Goal: Task Accomplishment & Management: Complete application form

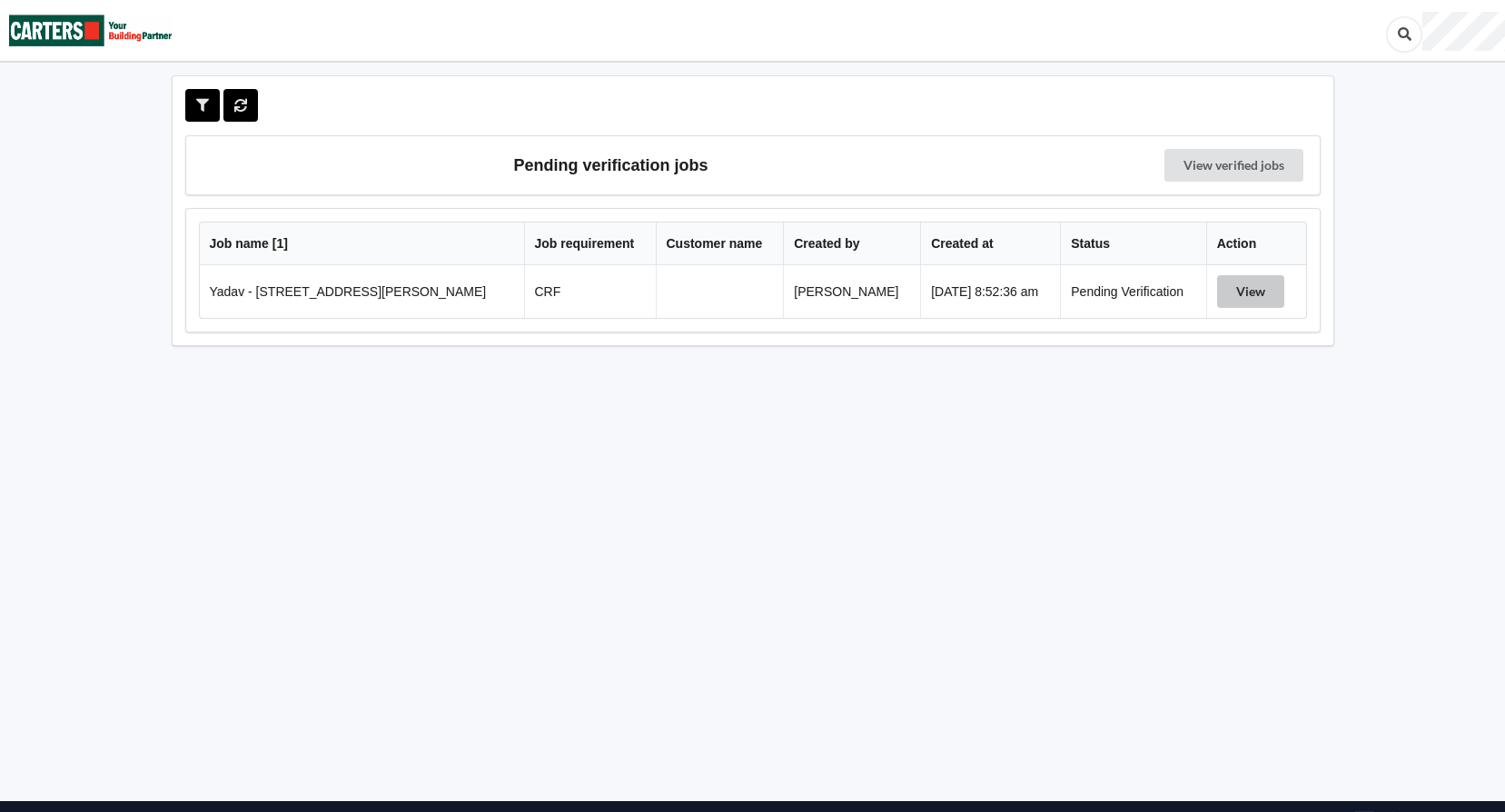
click at [1263, 291] on button "View" at bounding box center [1251, 292] width 67 height 33
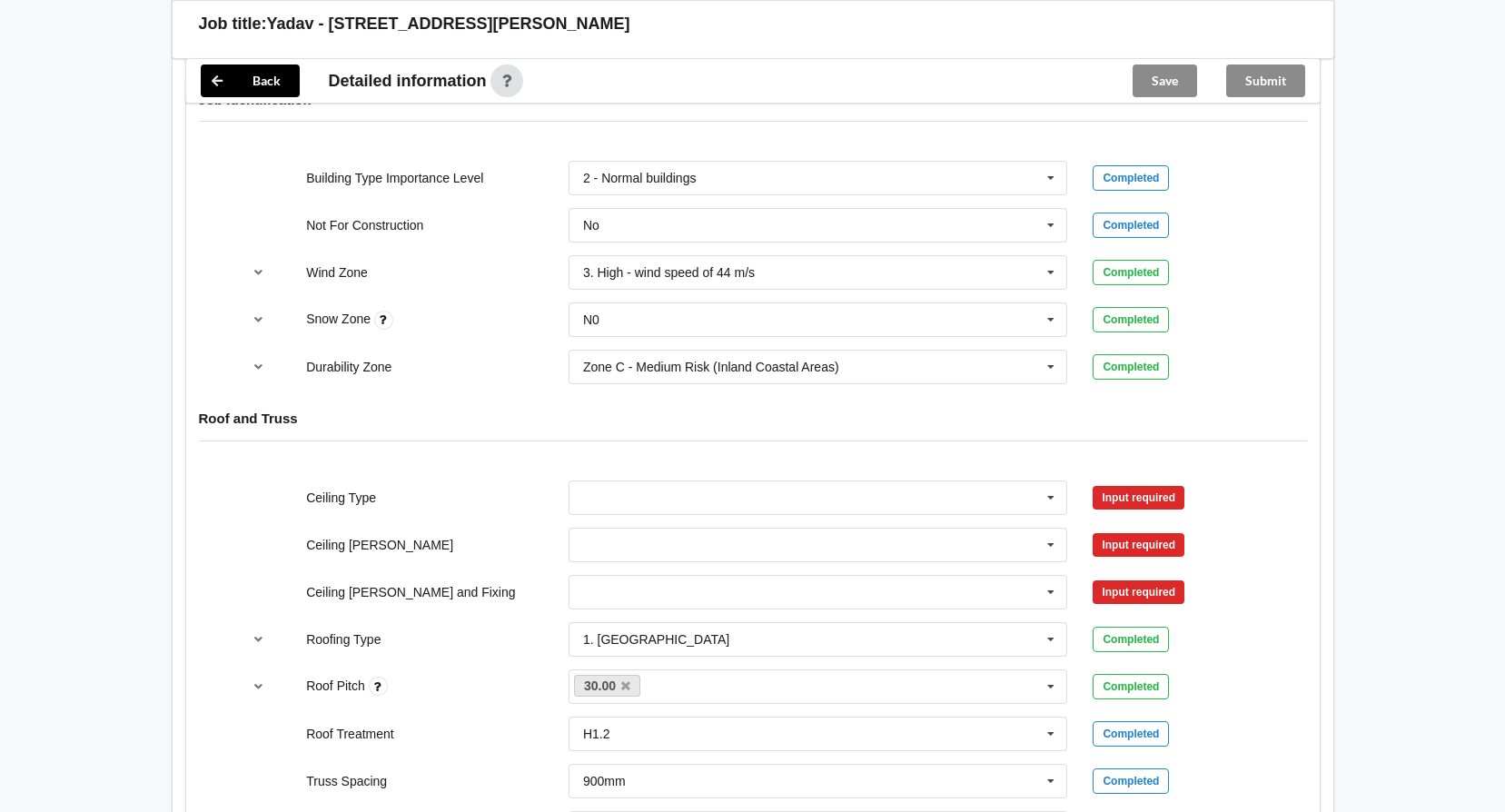
scroll to position [727, 0]
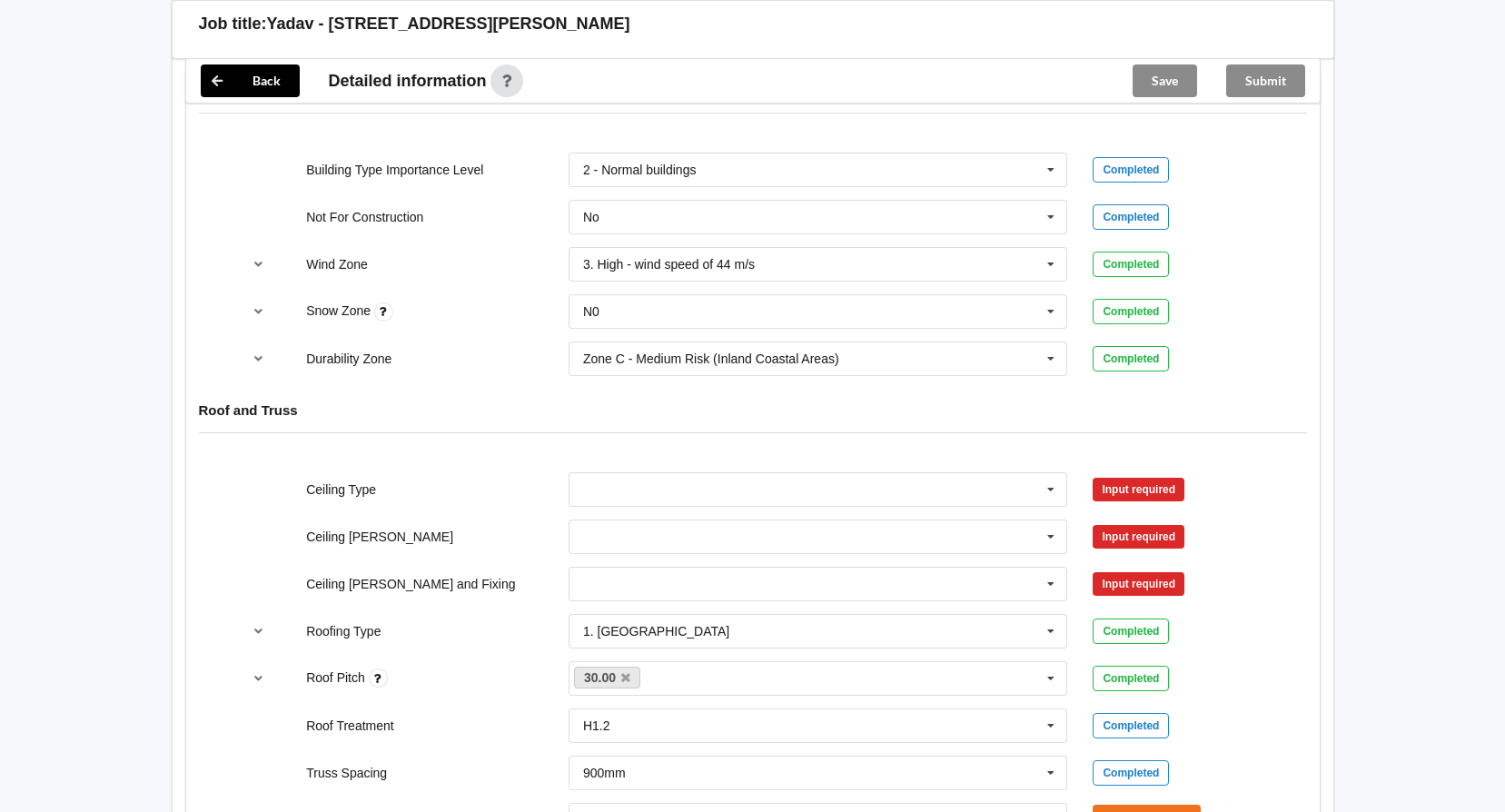
drag, startPoint x: 0, startPoint y: 332, endPoint x: -8, endPoint y: 310, distance: 23.4
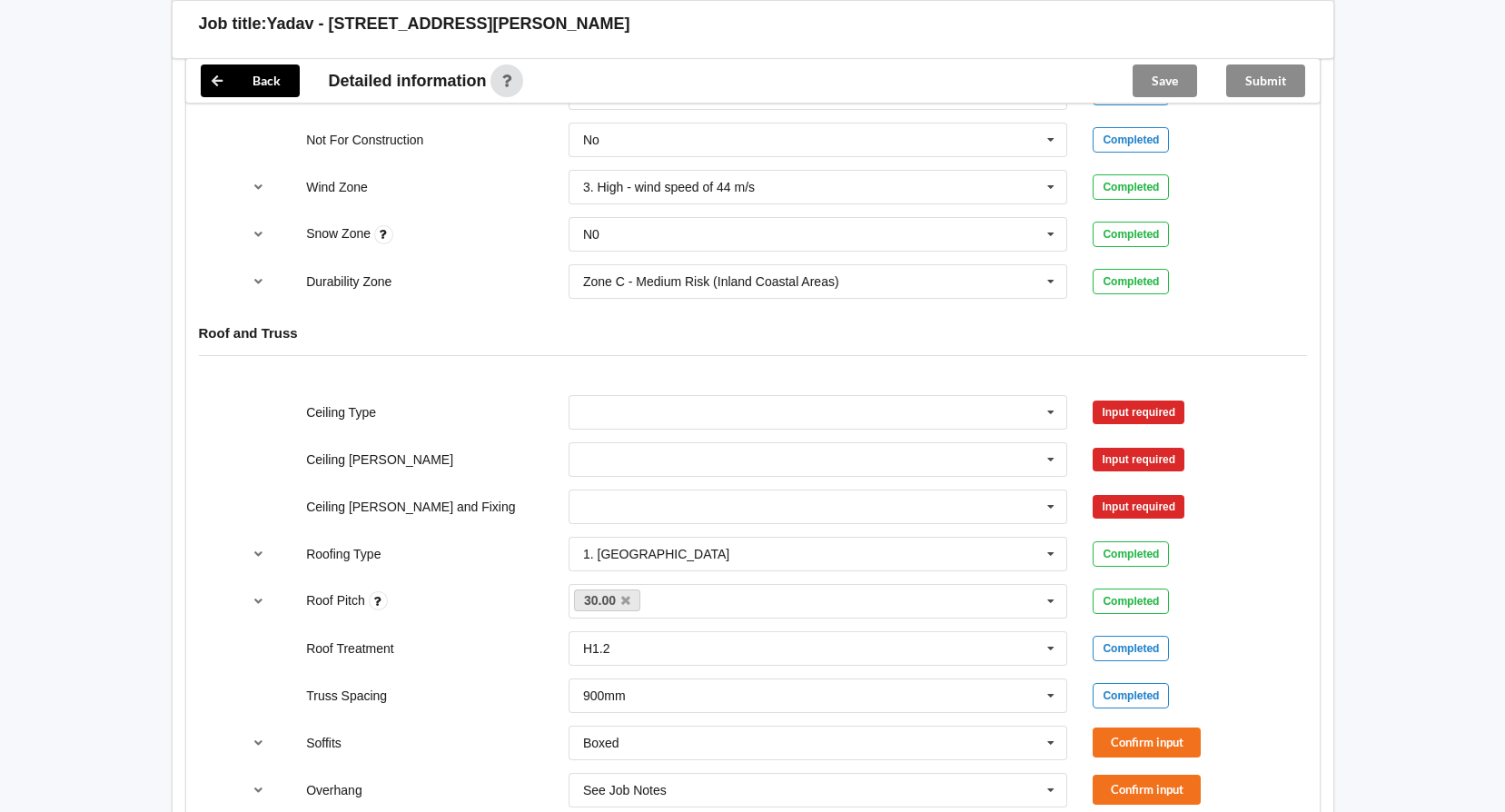
scroll to position [908, 0]
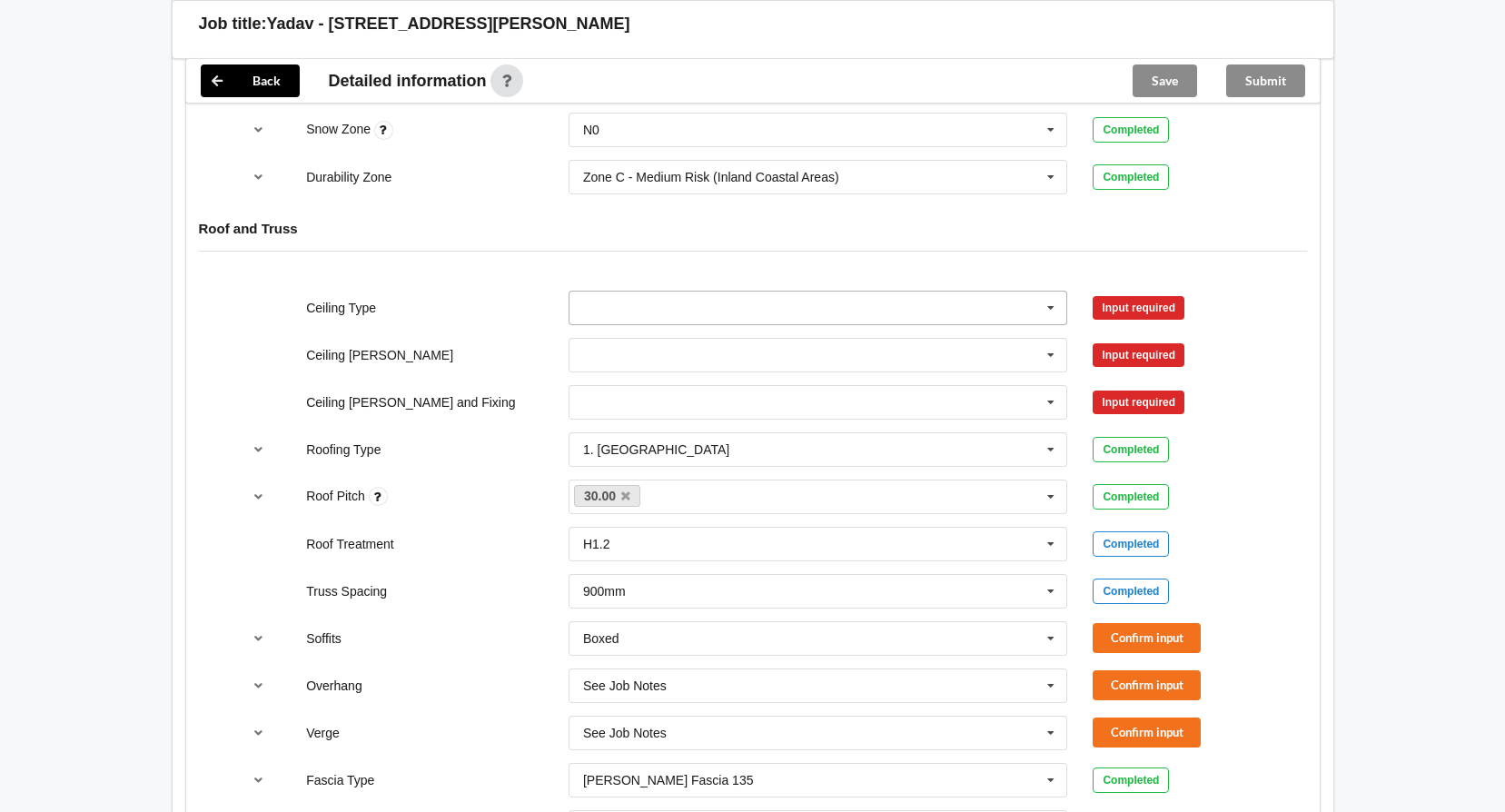
click at [1051, 308] on icon at bounding box center [1051, 308] width 27 height 34
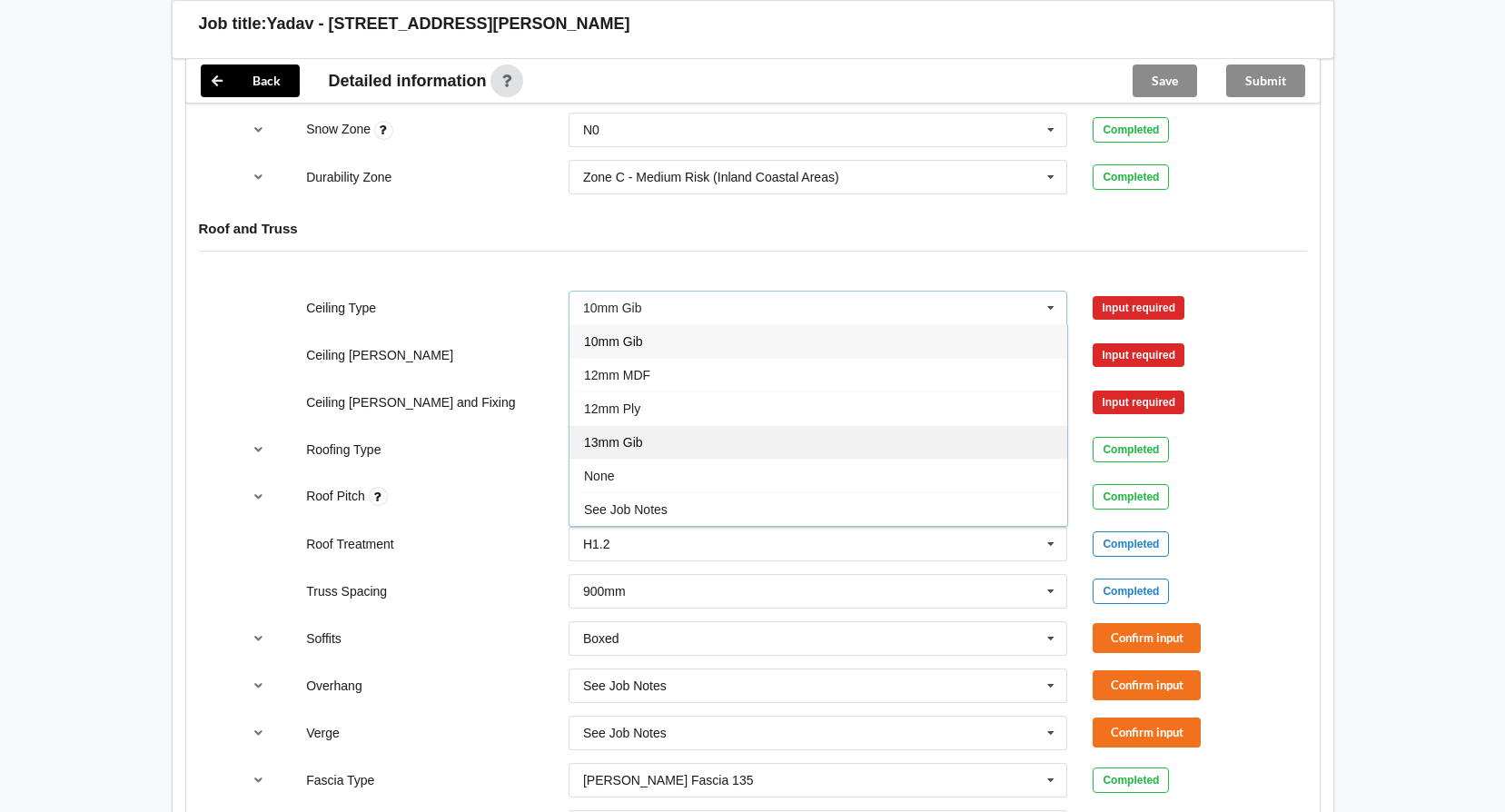
click at [874, 434] on div "13mm Gib" at bounding box center [818, 441] width 498 height 34
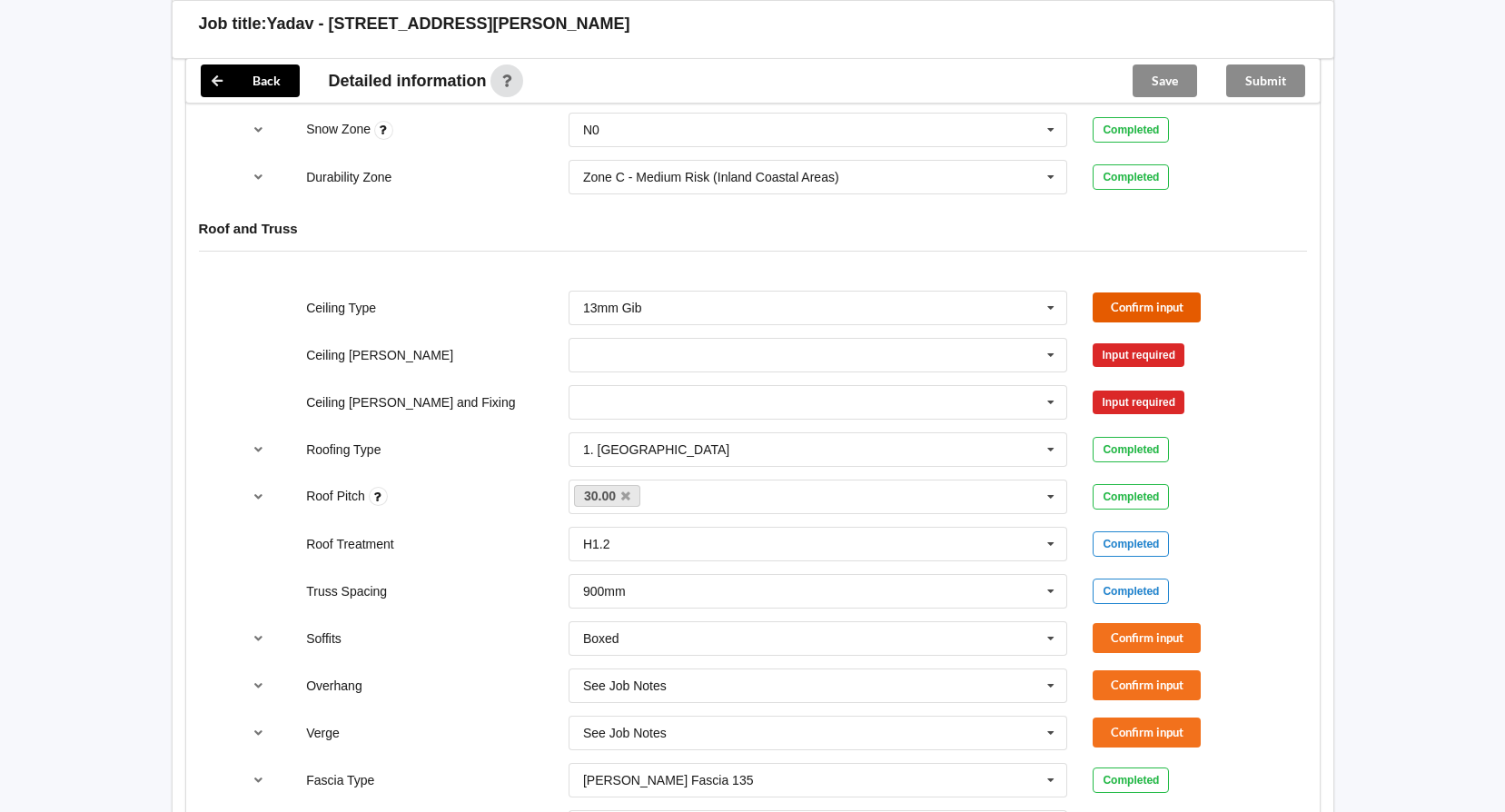
click at [1194, 303] on button "Confirm input" at bounding box center [1146, 307] width 108 height 30
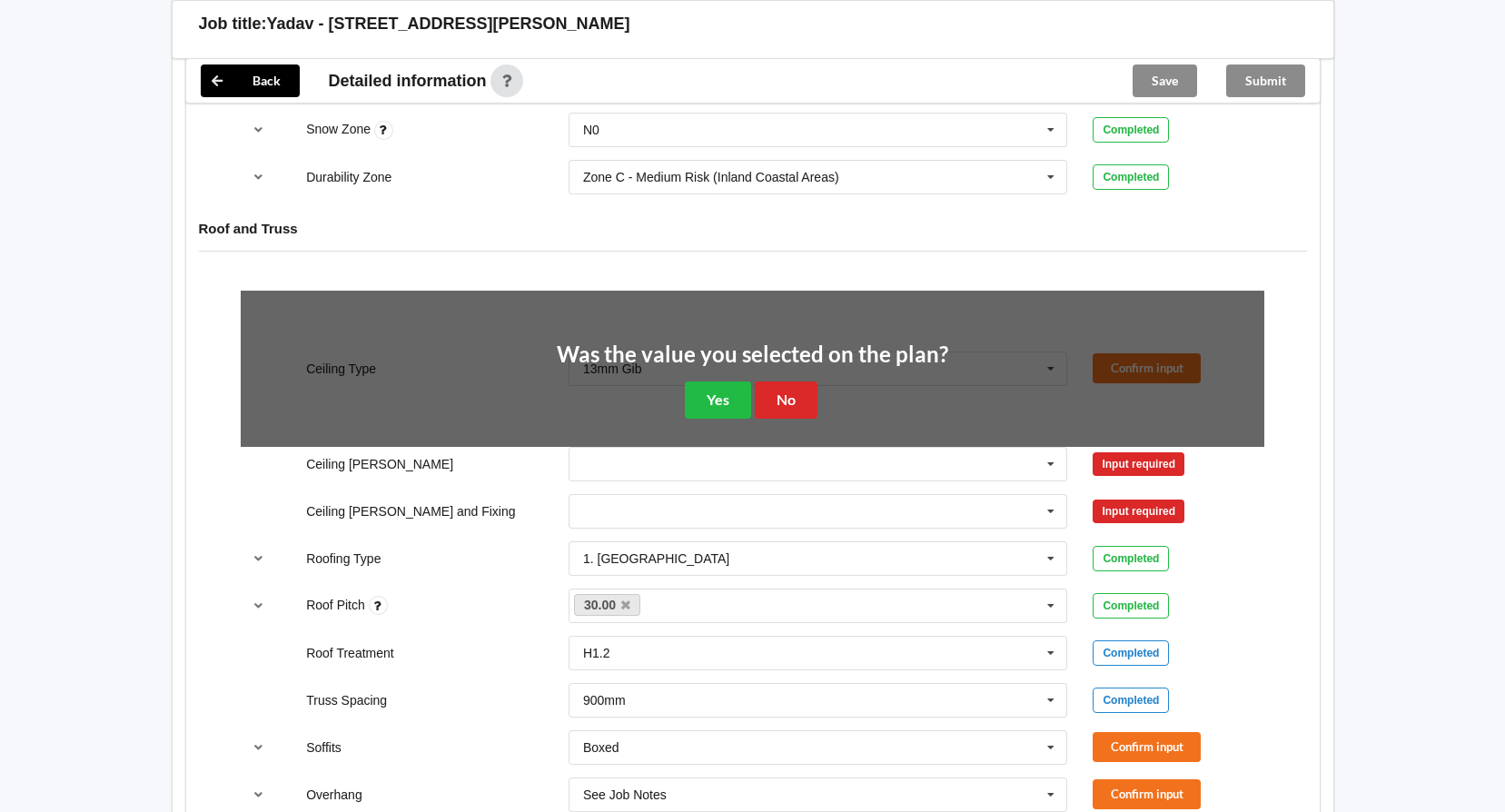
click at [826, 414] on div "Was the value you selected on the plan? Yes No" at bounding box center [752, 381] width 391 height 75
click at [807, 403] on button "No" at bounding box center [786, 400] width 63 height 37
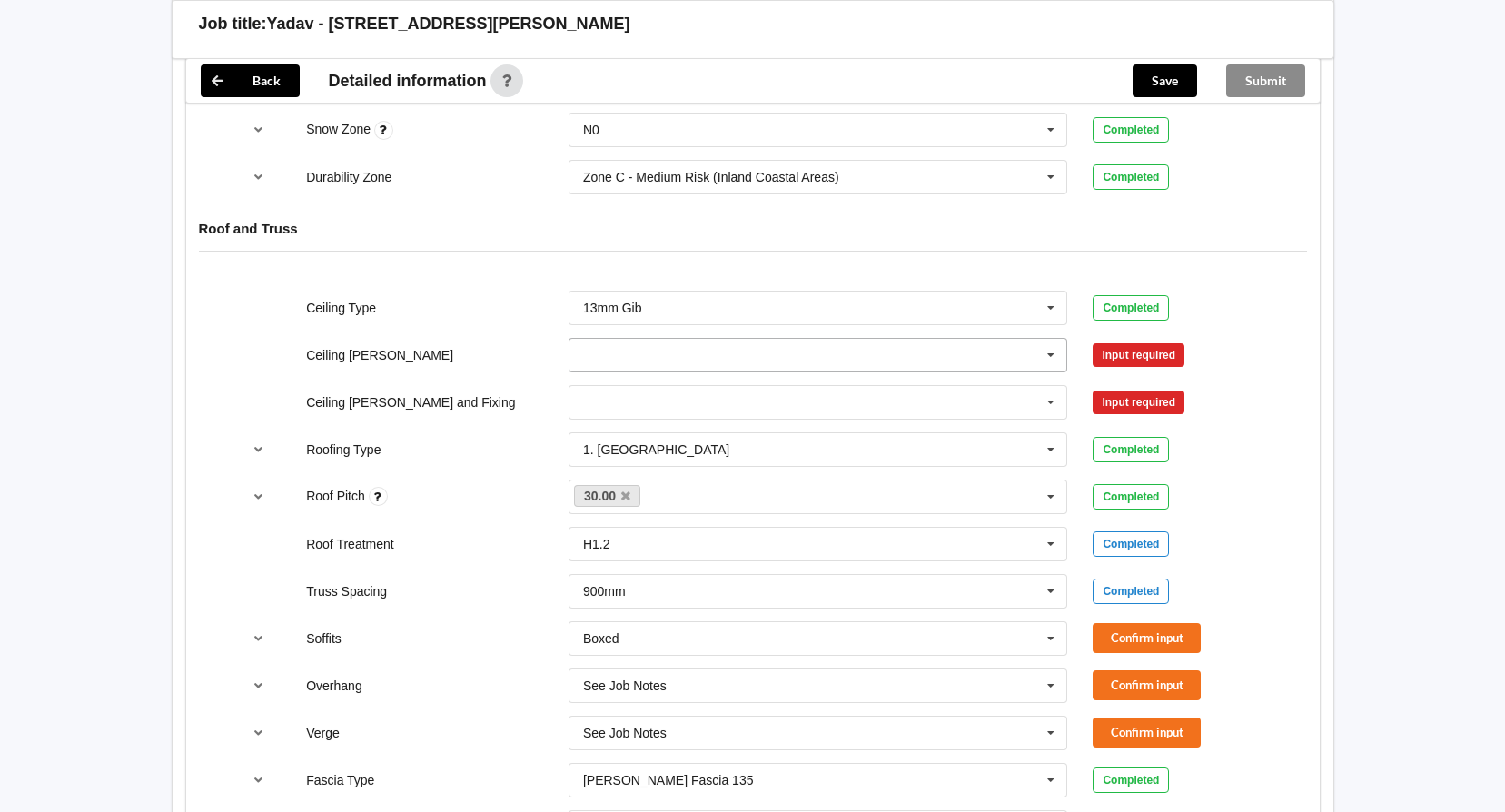
click at [1009, 353] on input "text" at bounding box center [819, 355] width 498 height 33
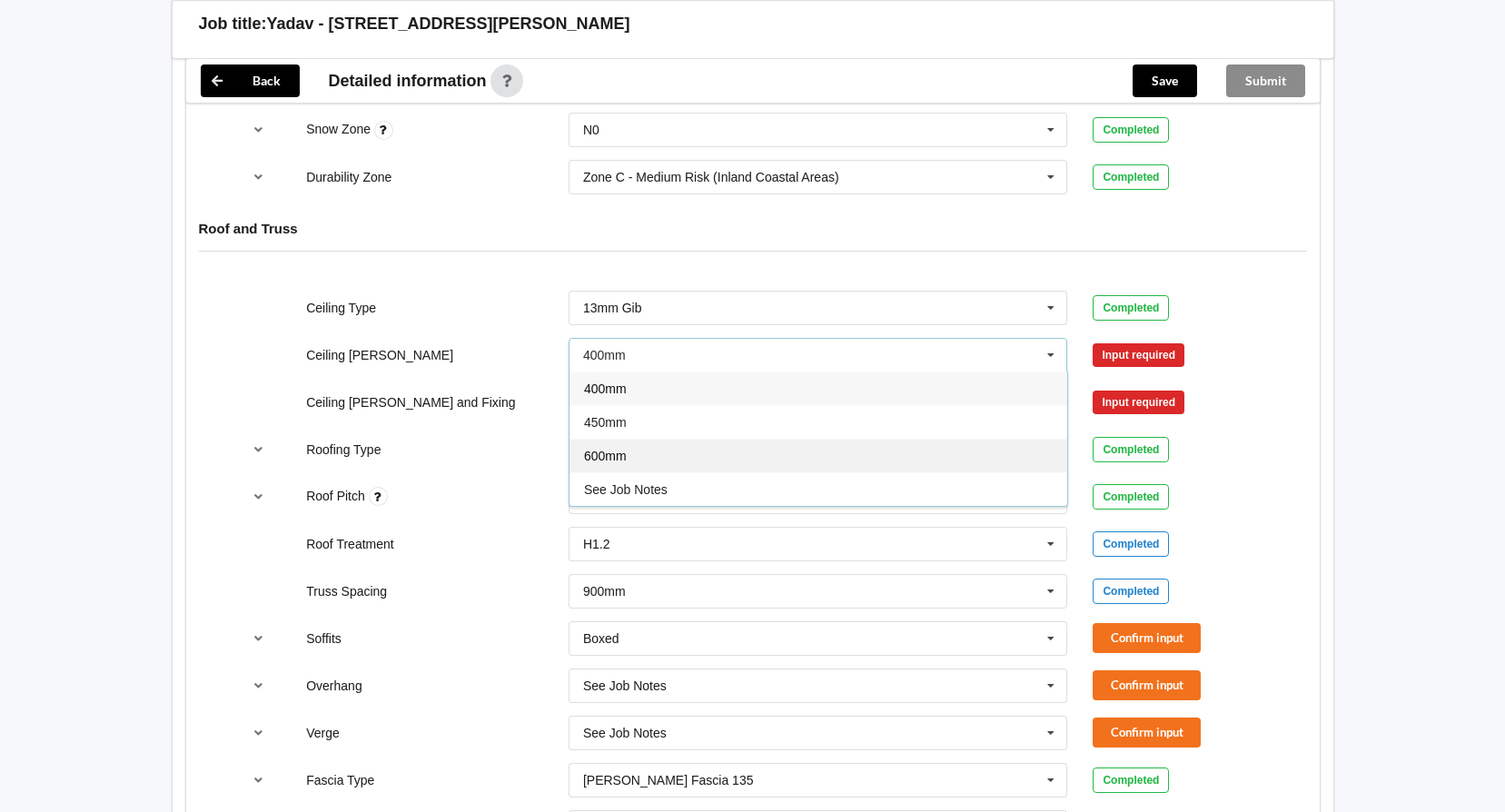
click at [624, 451] on span "600mm" at bounding box center [605, 456] width 43 height 15
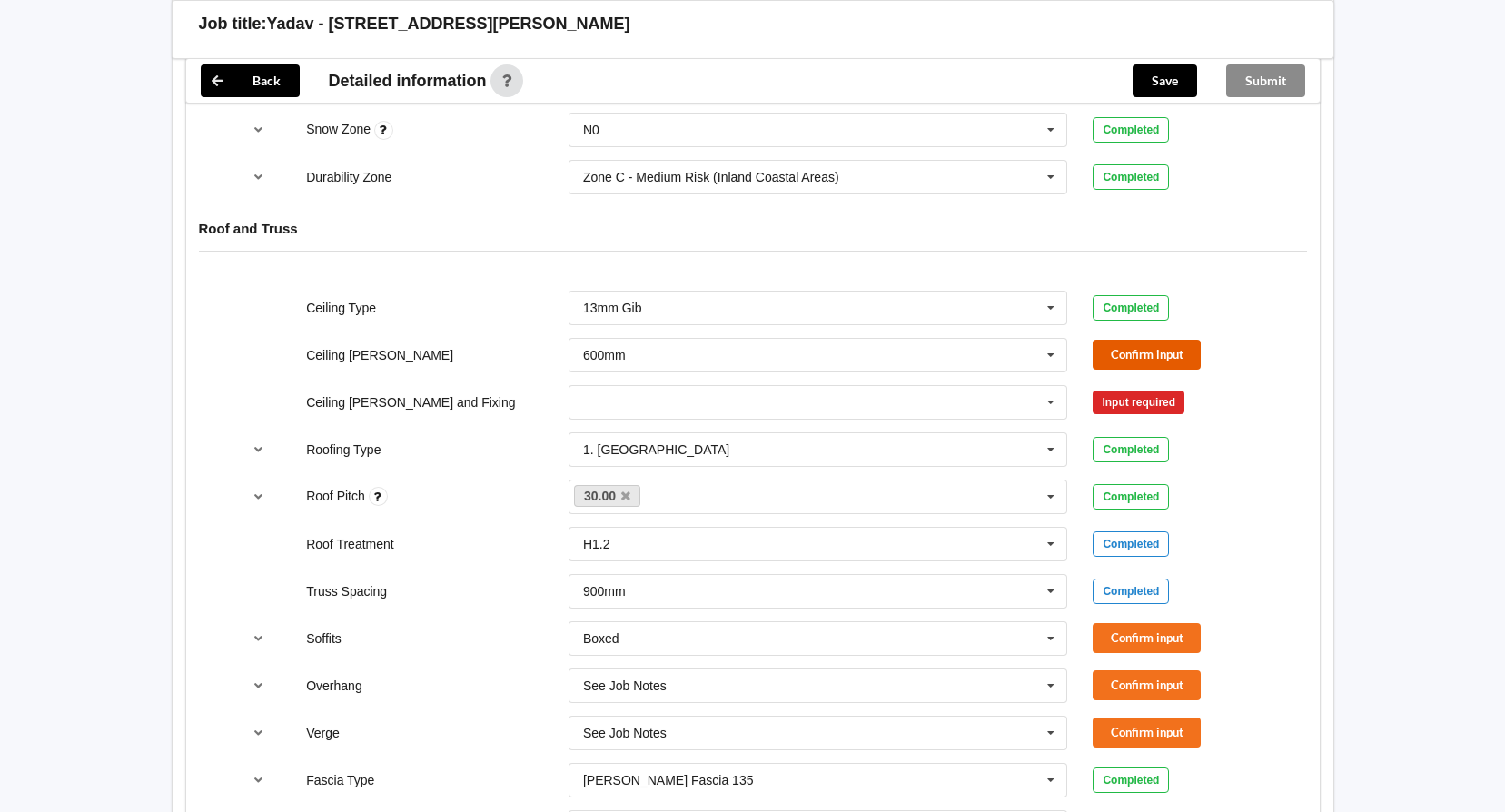
click at [1164, 344] on button "Confirm input" at bounding box center [1146, 354] width 108 height 30
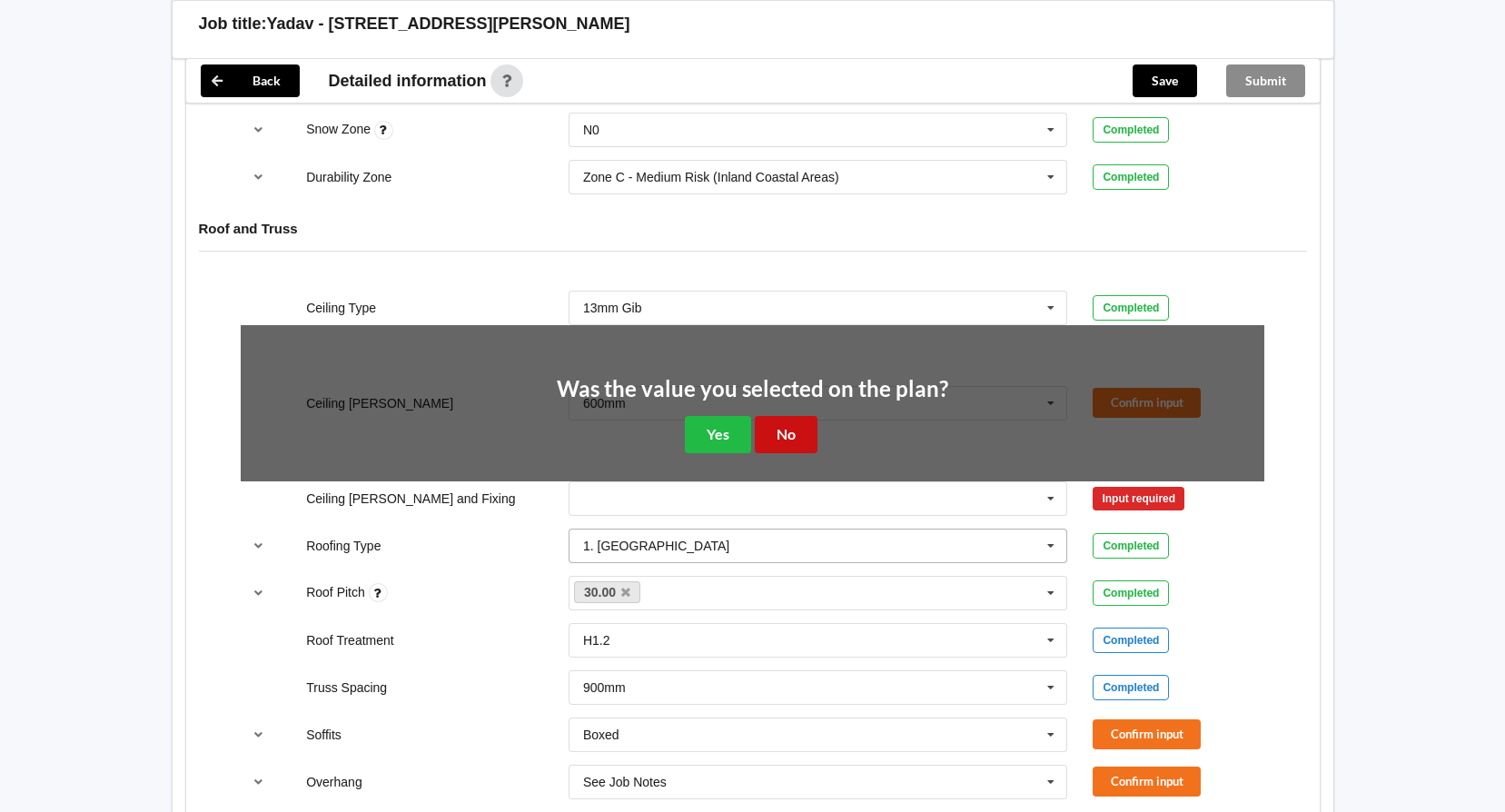
drag, startPoint x: 790, startPoint y: 423, endPoint x: 890, endPoint y: 438, distance: 101.1
click at [791, 423] on button "No" at bounding box center [786, 434] width 63 height 37
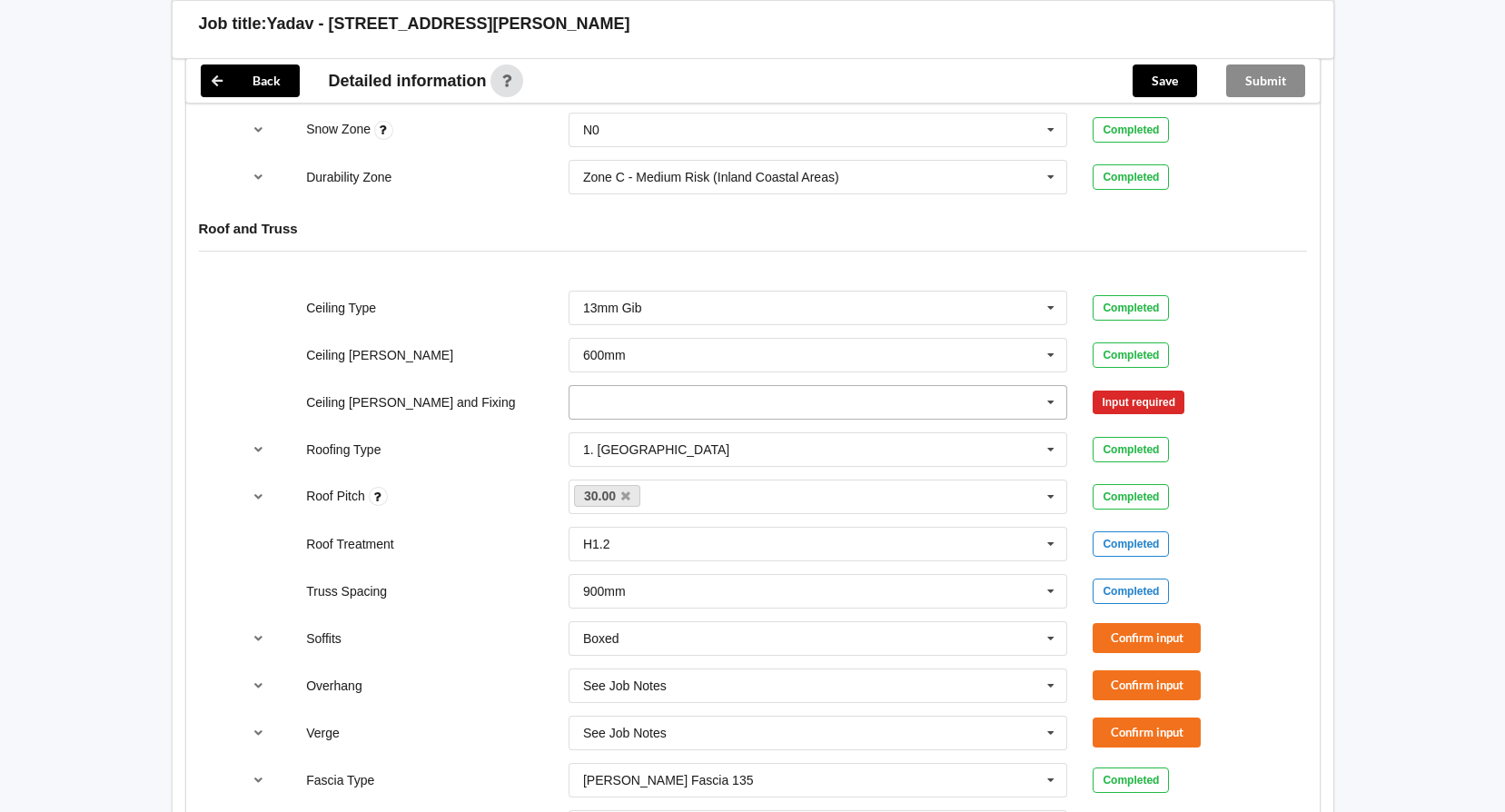
click at [1053, 401] on icon at bounding box center [1051, 402] width 27 height 34
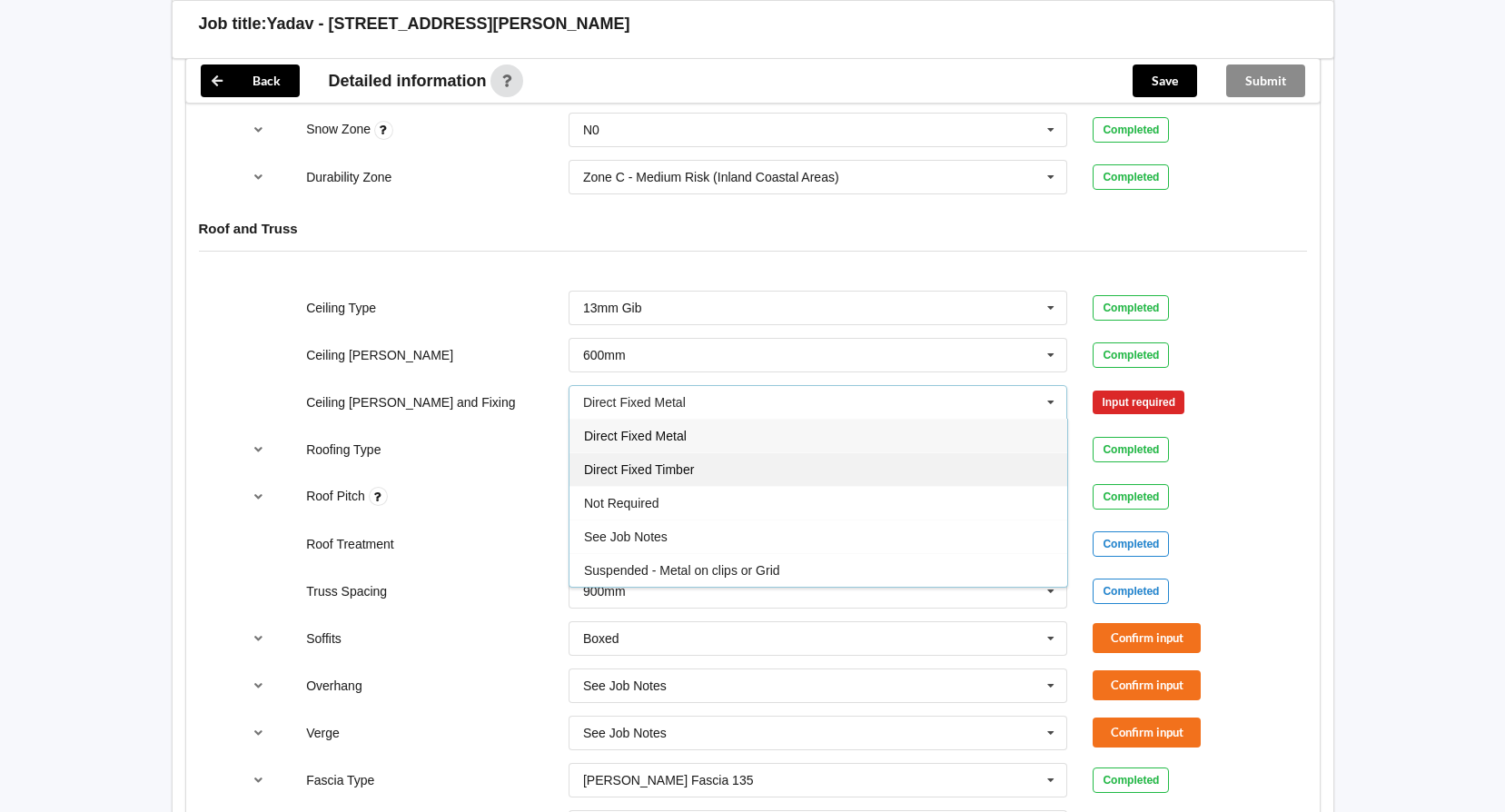
click at [880, 469] on div "Direct Fixed Timber" at bounding box center [818, 469] width 498 height 34
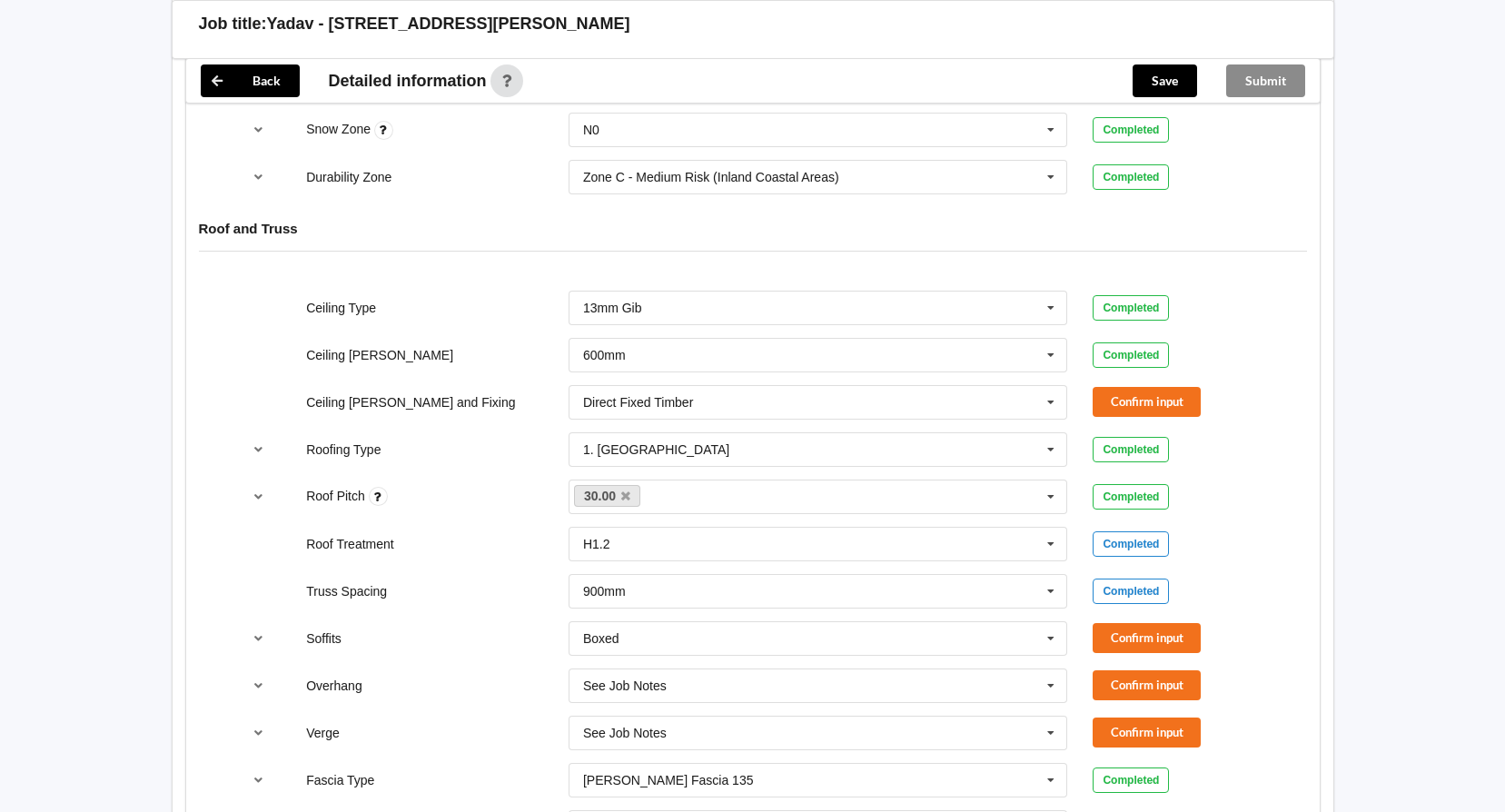
click at [1128, 382] on div "Ceiling [PERSON_NAME] and Fixing Direct Fixed Timber Direct Fixed Metal Direct …" at bounding box center [752, 402] width 1049 height 60
click at [1114, 405] on button "Confirm input" at bounding box center [1146, 401] width 108 height 30
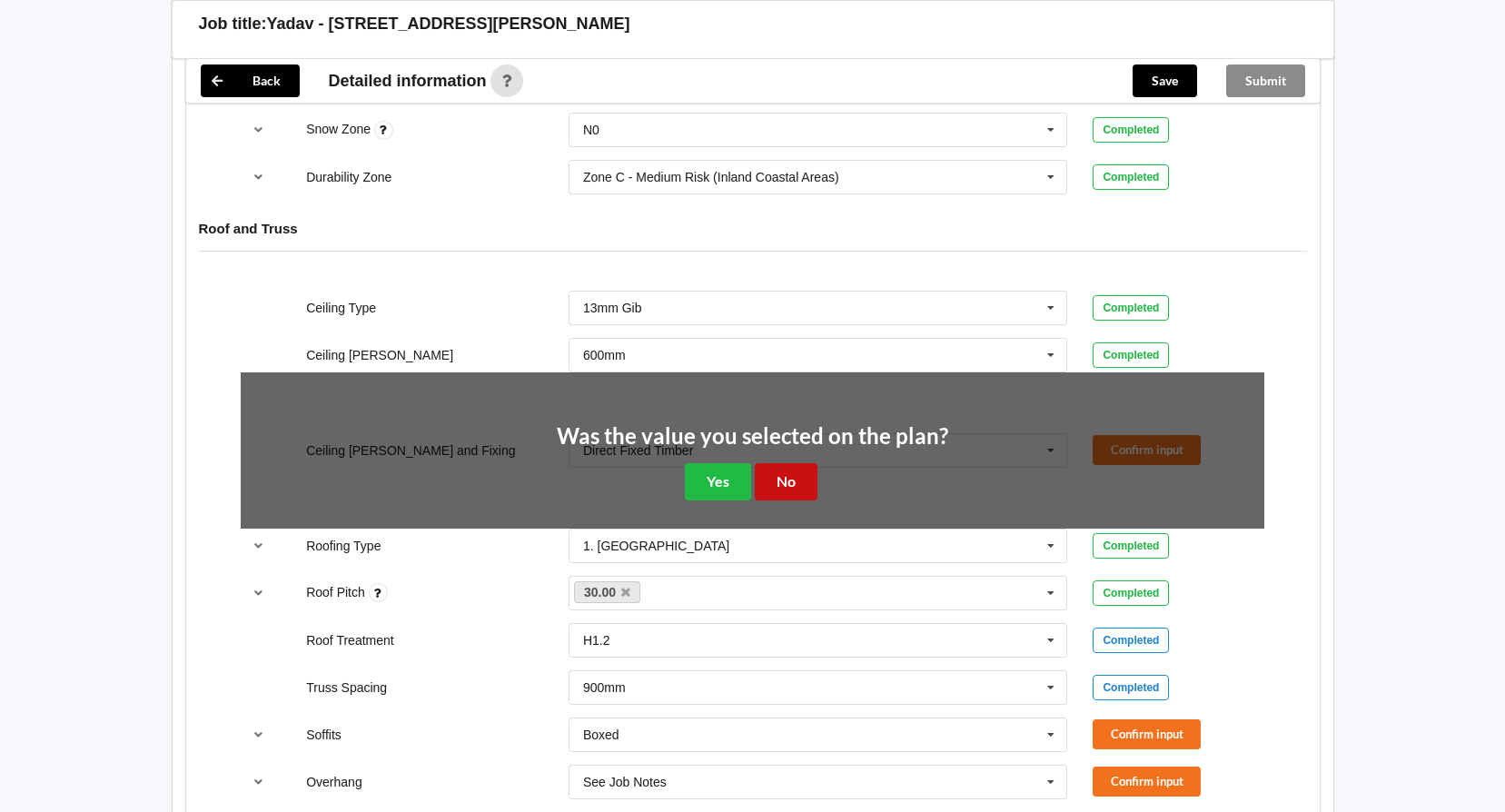
click at [797, 481] on button "No" at bounding box center [786, 481] width 63 height 37
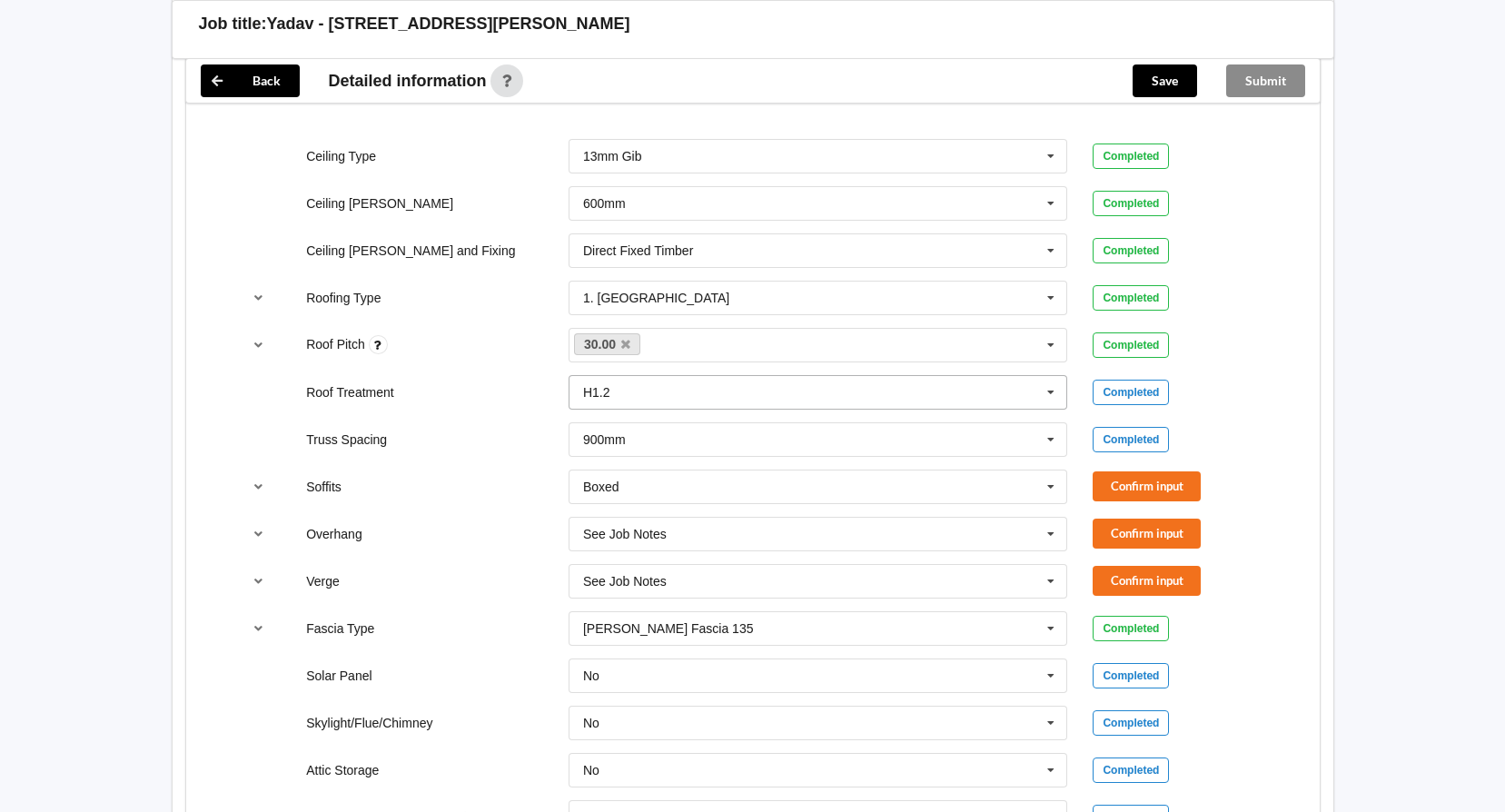
scroll to position [1090, 0]
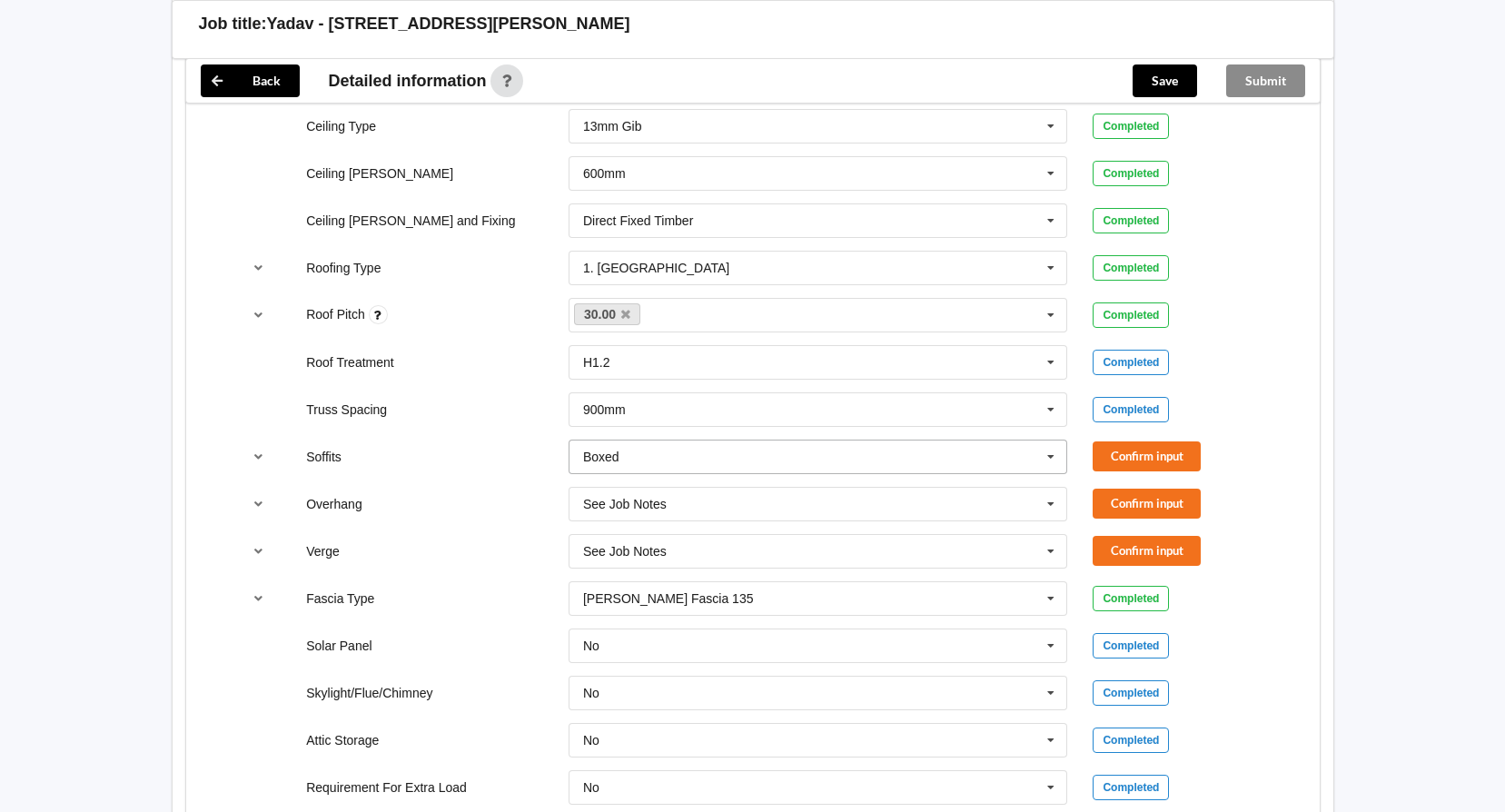
click at [1048, 451] on icon at bounding box center [1051, 457] width 27 height 34
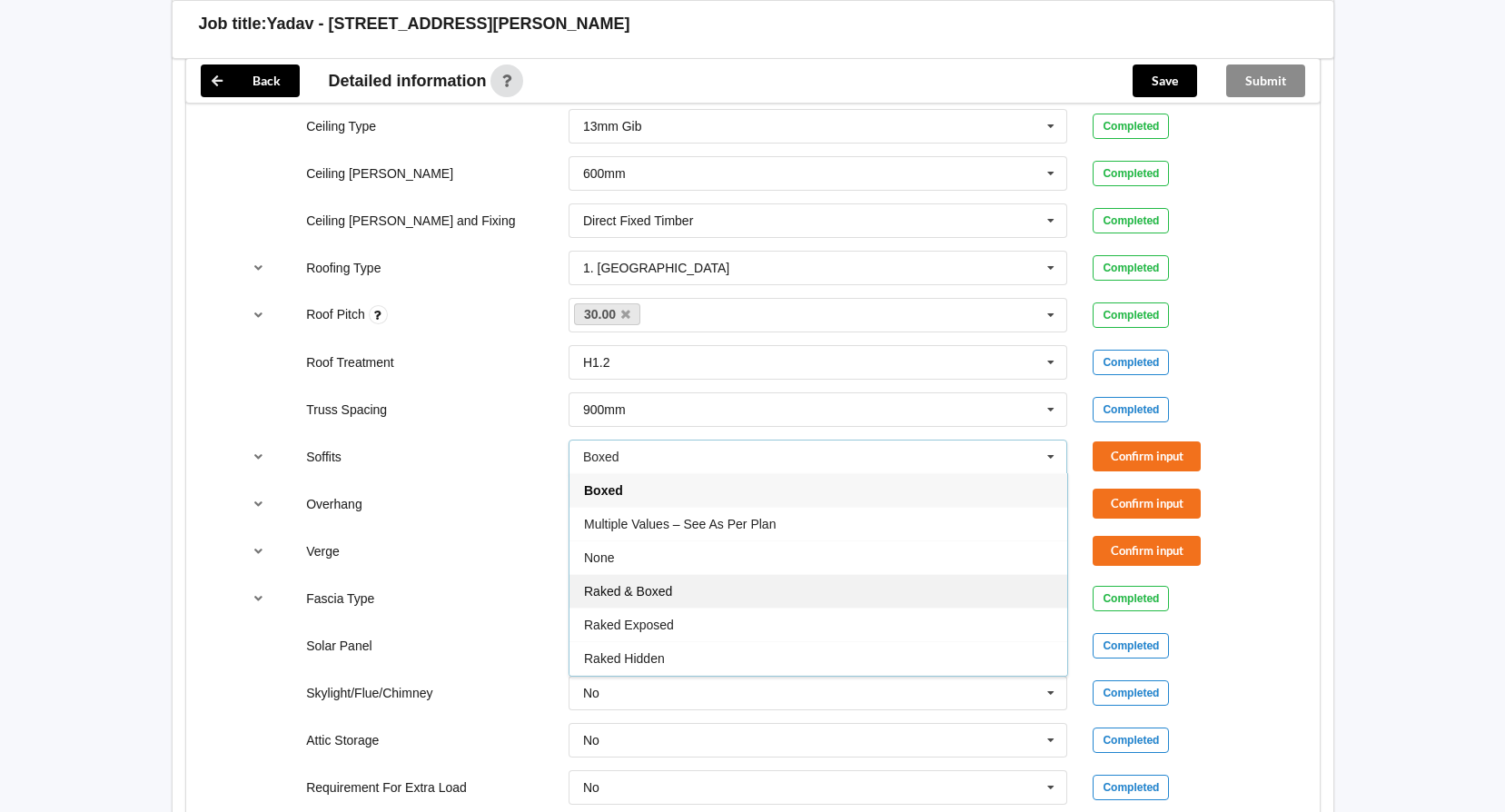
click at [952, 585] on div "Raked & Boxed" at bounding box center [818, 590] width 498 height 34
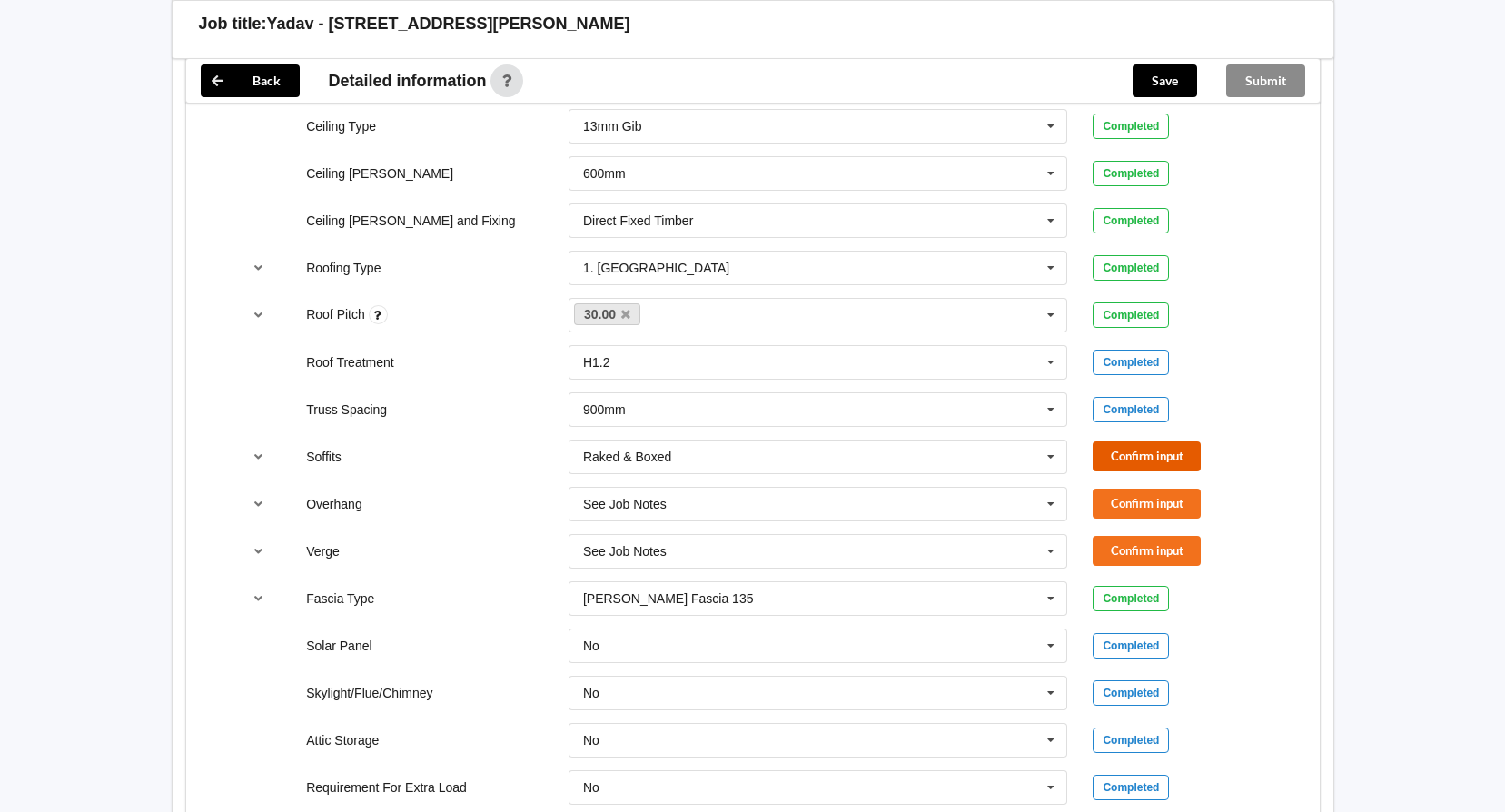
click at [1154, 448] on button "Confirm input" at bounding box center [1146, 456] width 108 height 30
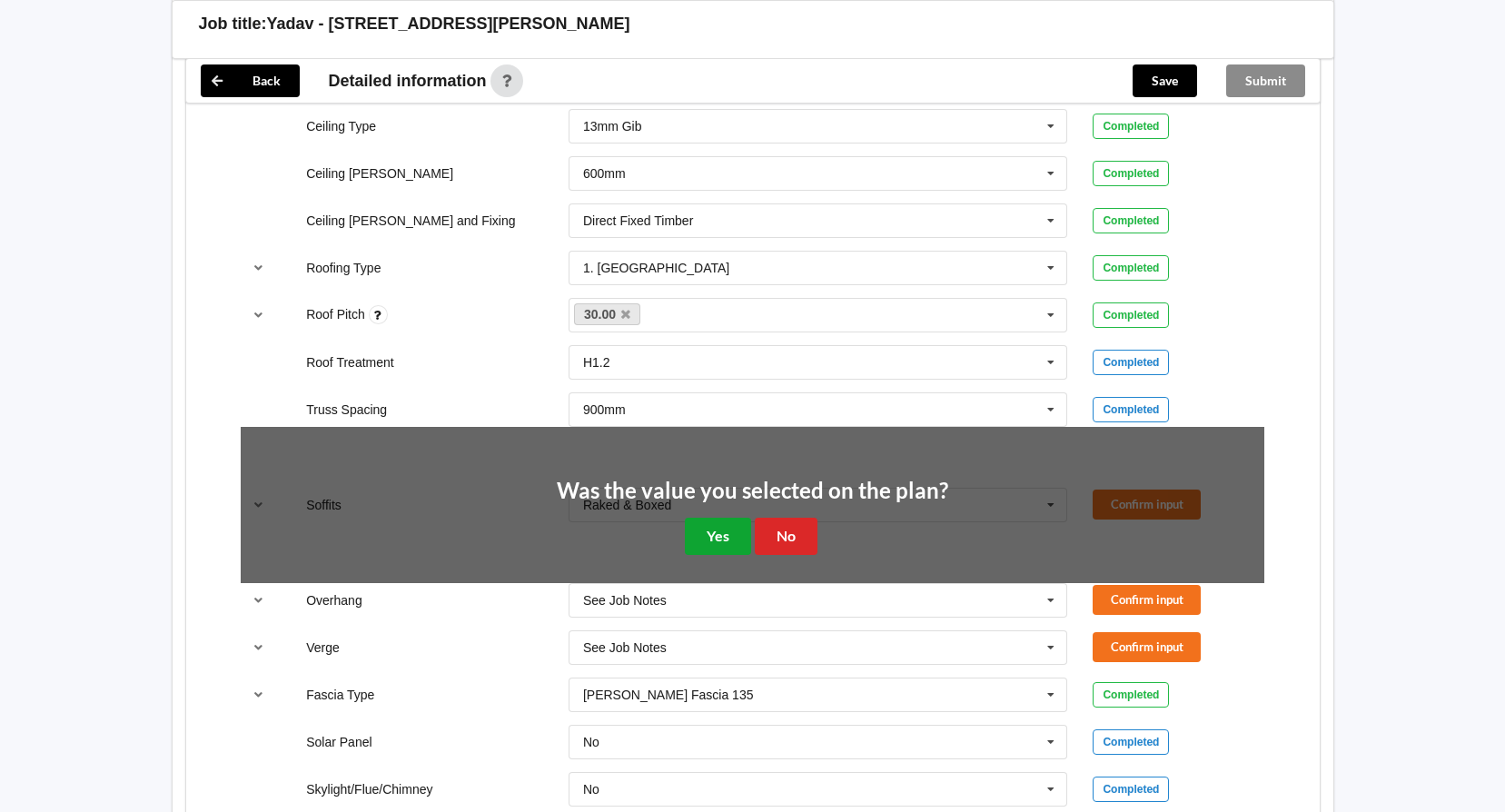
click at [728, 530] on button "Yes" at bounding box center [718, 536] width 66 height 37
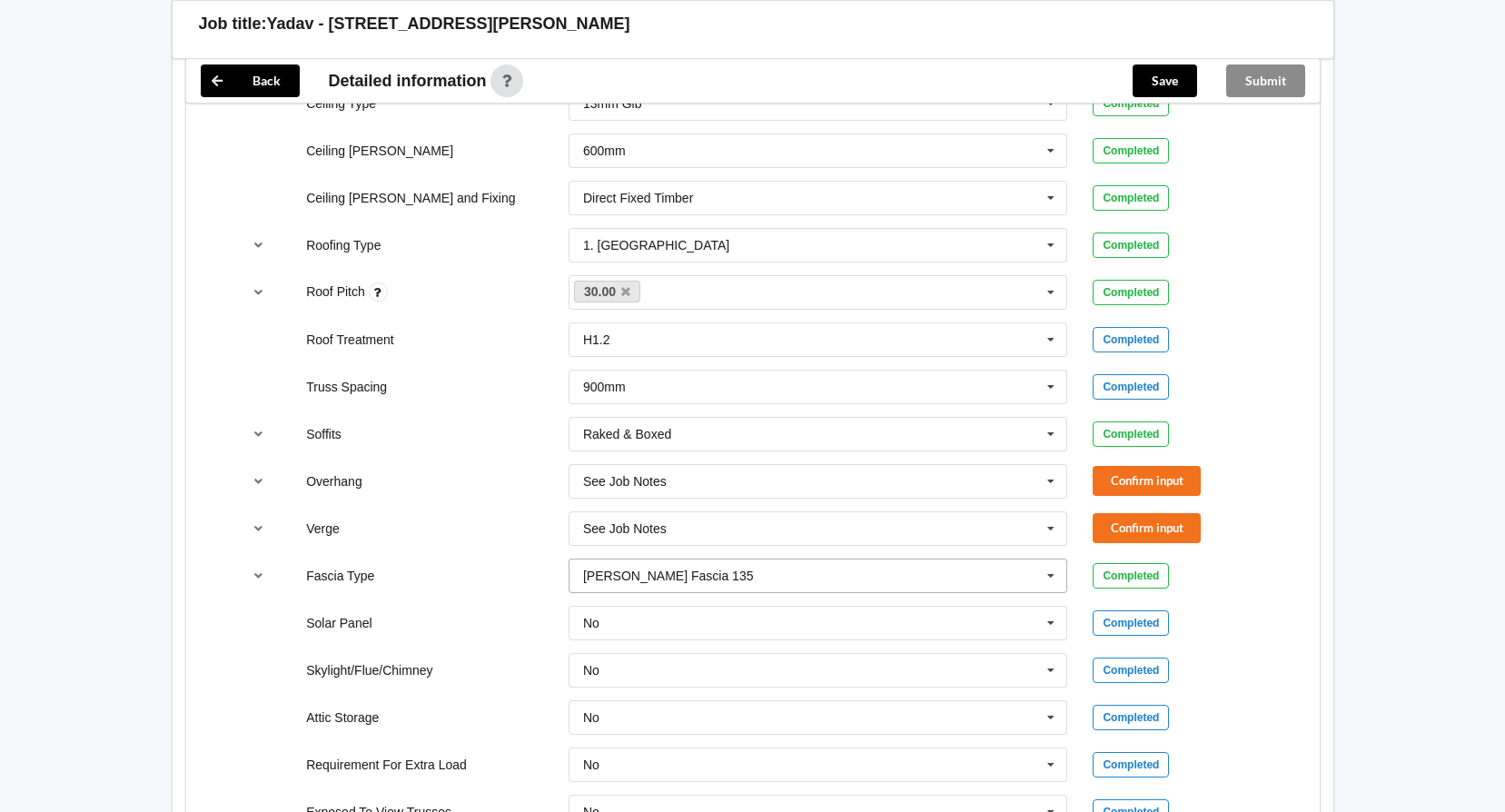
scroll to position [1105, 0]
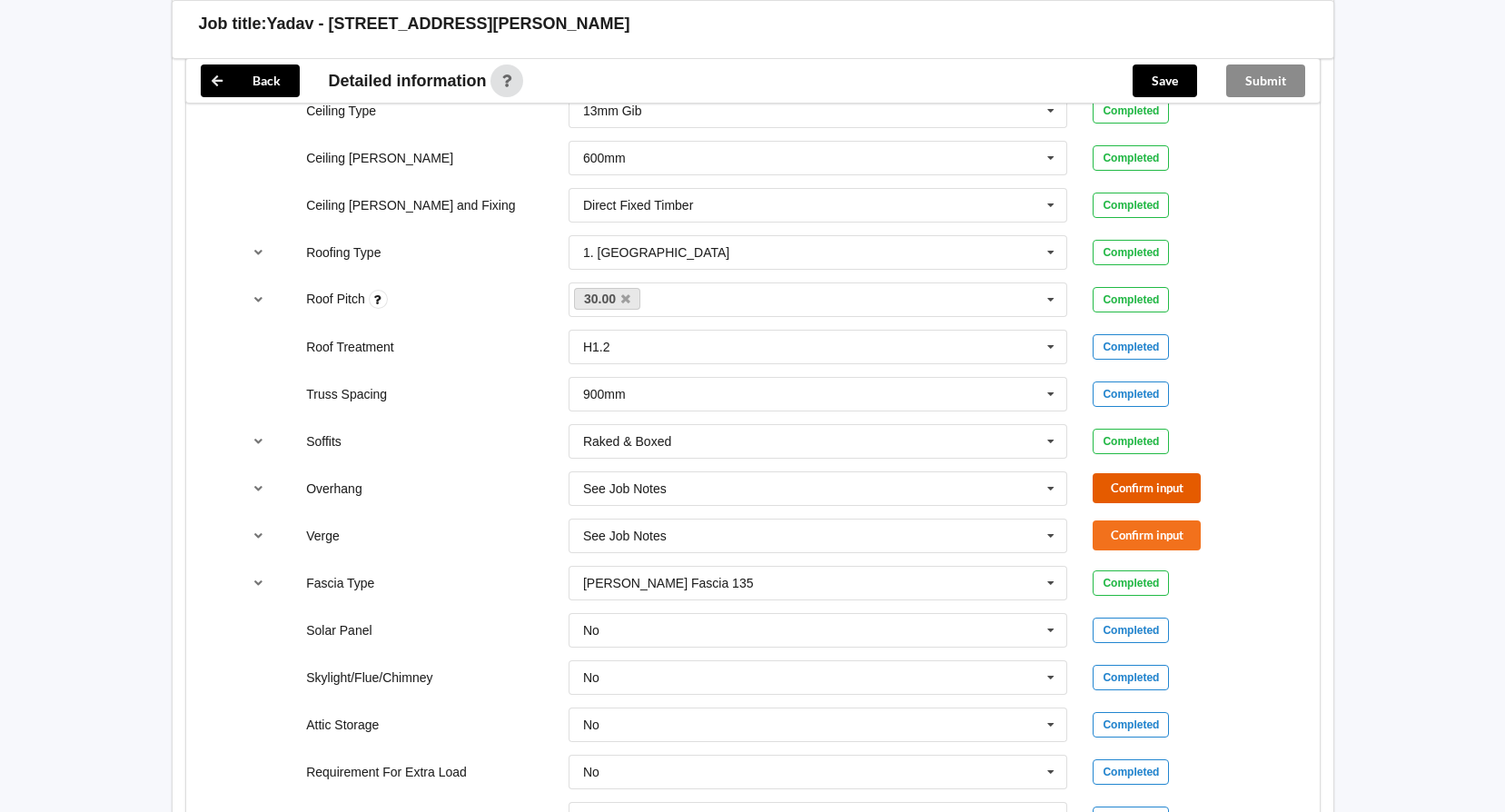
click at [1182, 480] on button "Confirm input" at bounding box center [1146, 488] width 108 height 30
click at [1168, 531] on button "Confirm input" at bounding box center [1146, 535] width 108 height 30
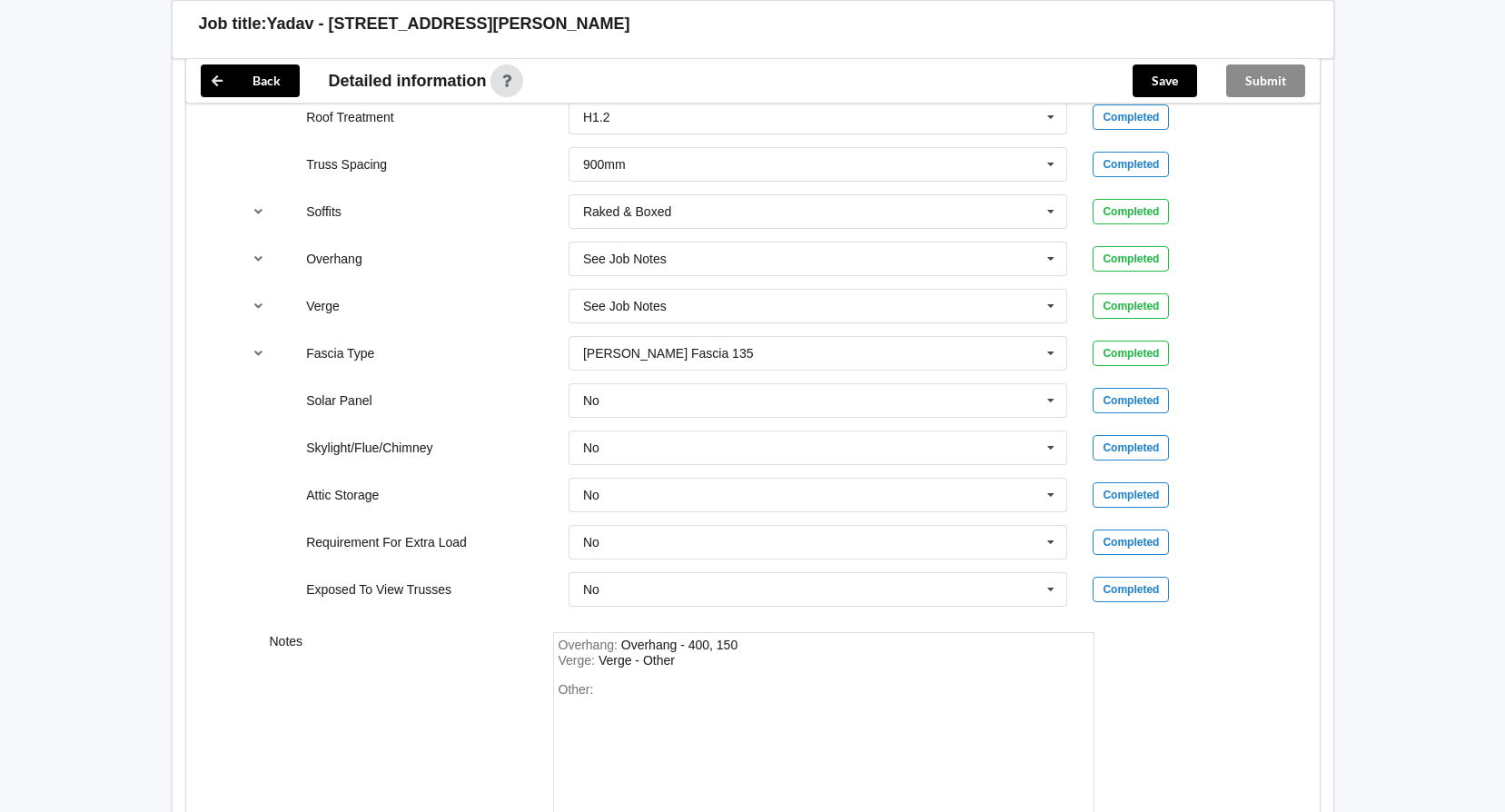
scroll to position [1287, 0]
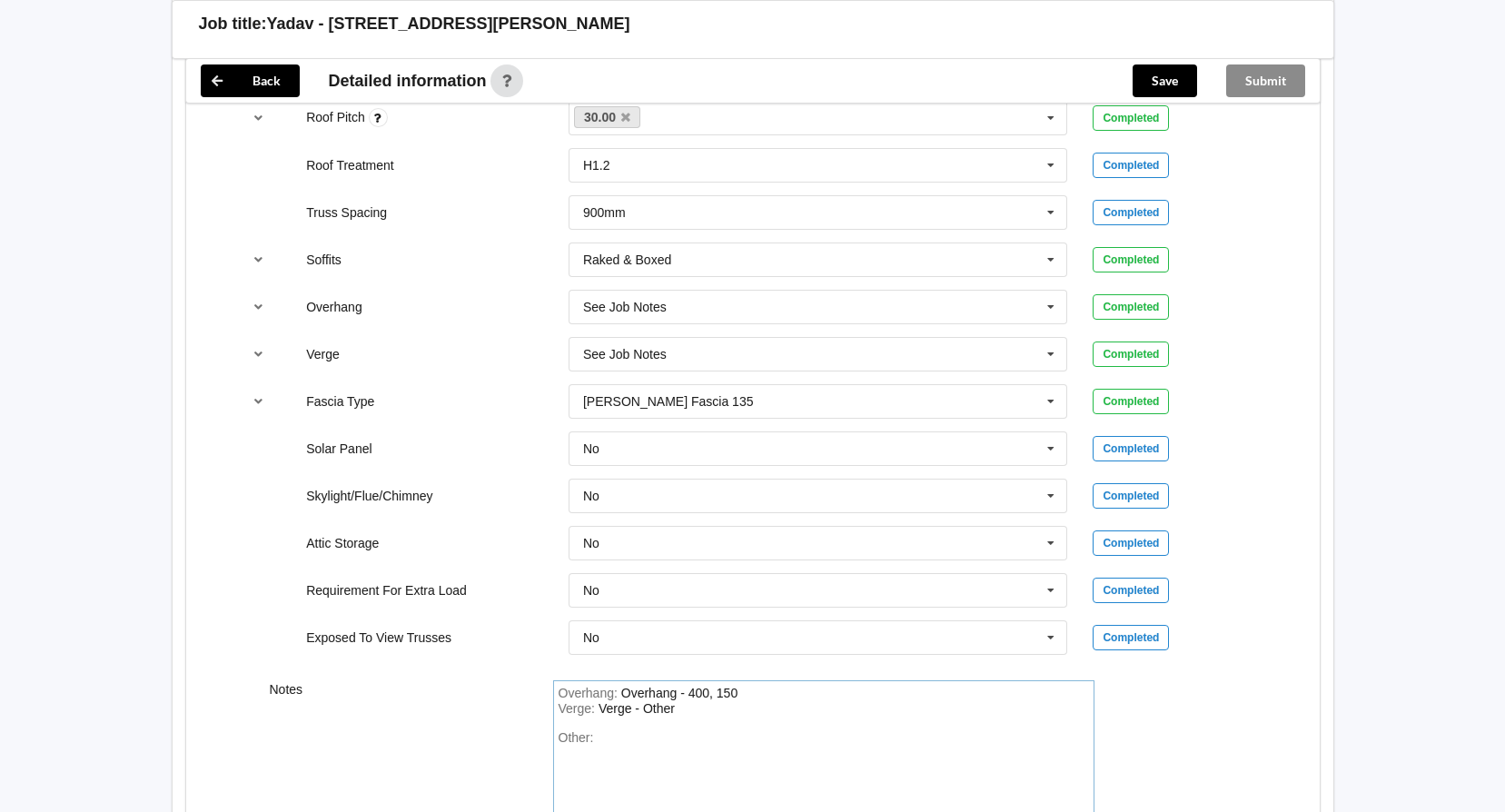
click at [675, 746] on div "Overhang : Overhang - 400, 150 Verge : Verge - Other Other:" at bounding box center [824, 771] width 541 height 183
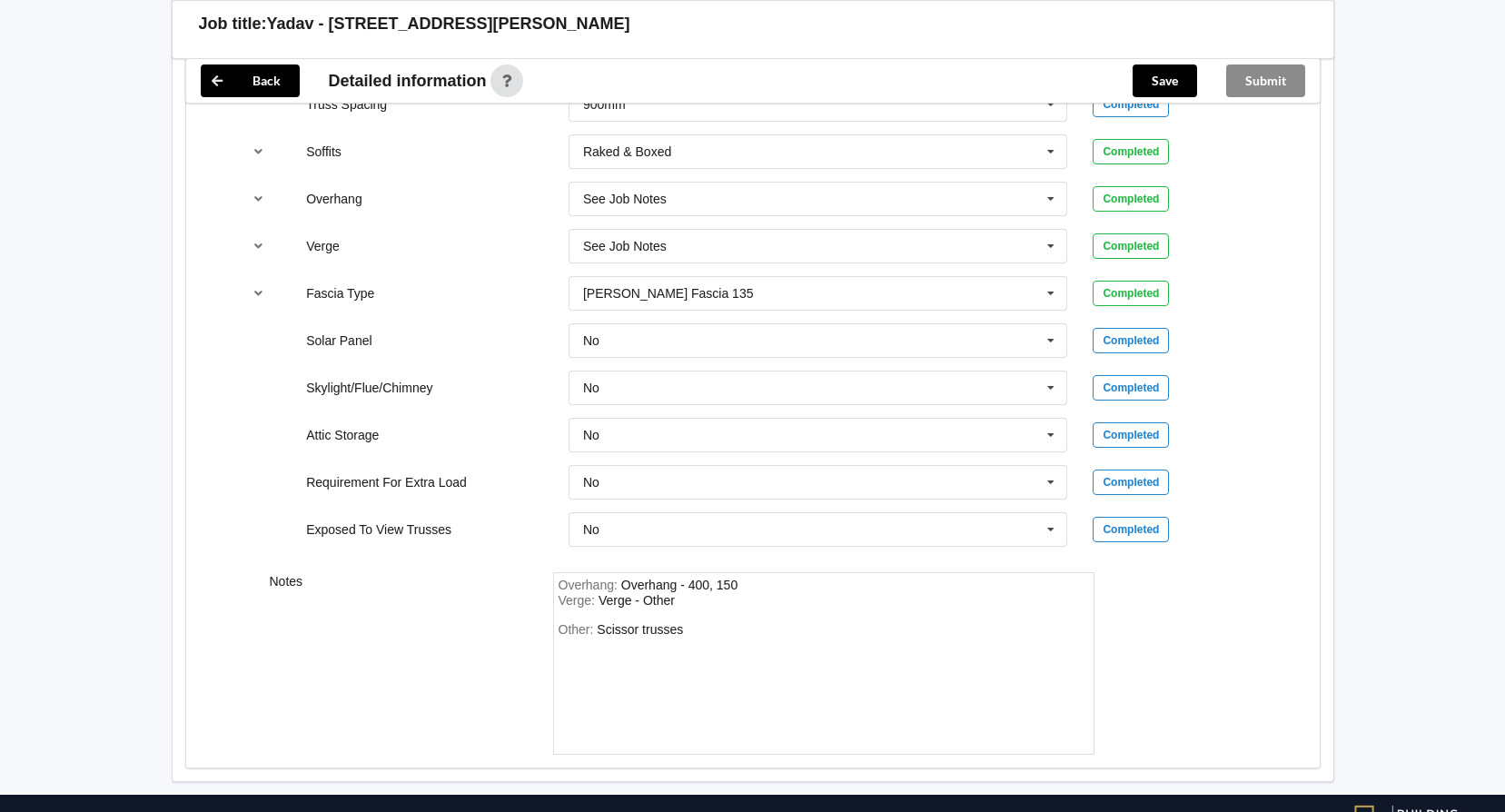
scroll to position [1401, 0]
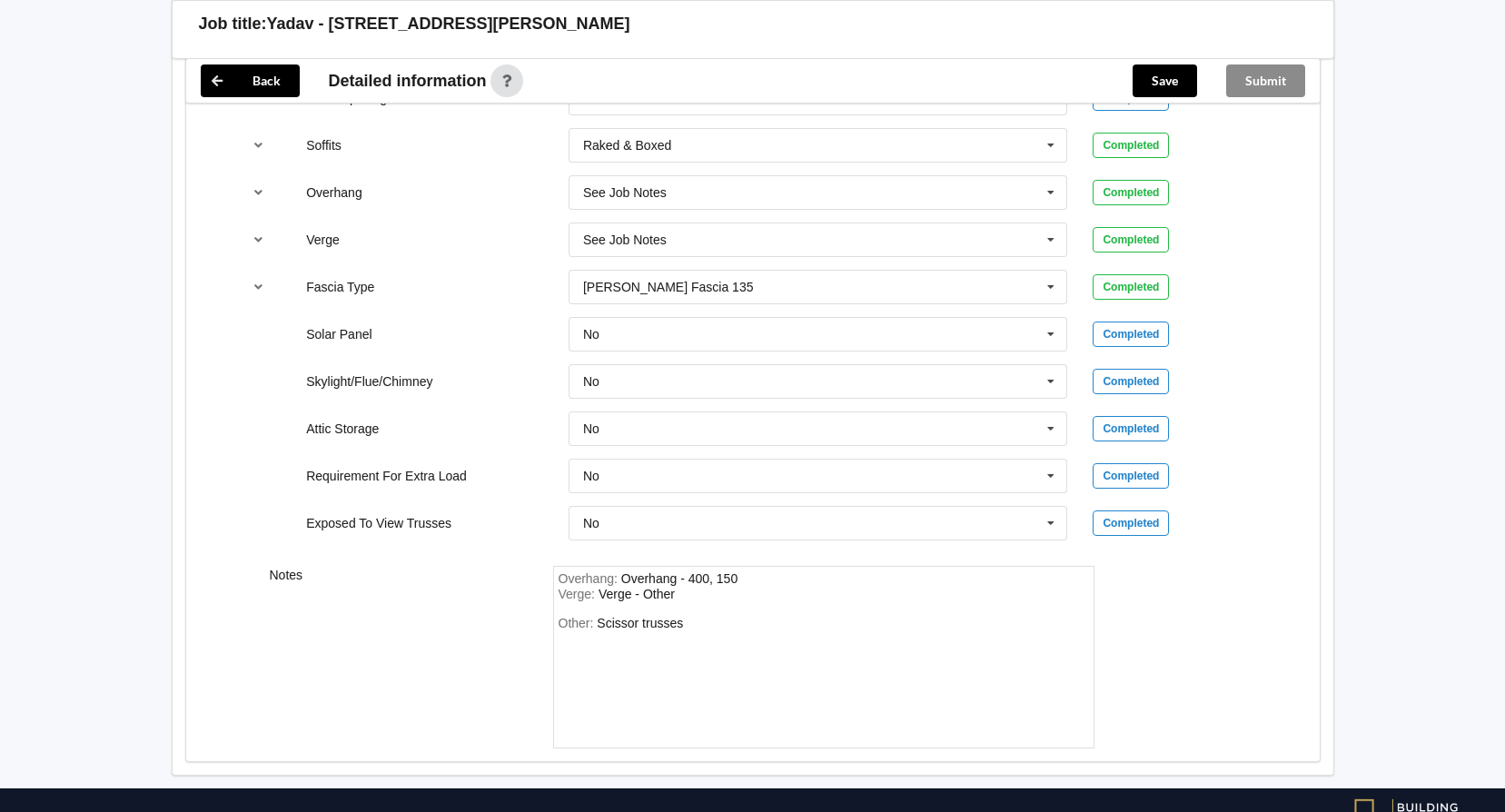
click at [731, 621] on div "Other: Scissor trusses" at bounding box center [824, 679] width 530 height 127
click at [722, 622] on div "Other: Scissor trusses" at bounding box center [824, 679] width 530 height 127
click at [682, 620] on div "Other: Scissor trusses" at bounding box center [824, 679] width 530 height 127
drag, startPoint x: 682, startPoint y: 624, endPoint x: 767, endPoint y: 640, distance: 86.5
click at [683, 625] on div "Other: Scissor trusses" at bounding box center [824, 679] width 530 height 127
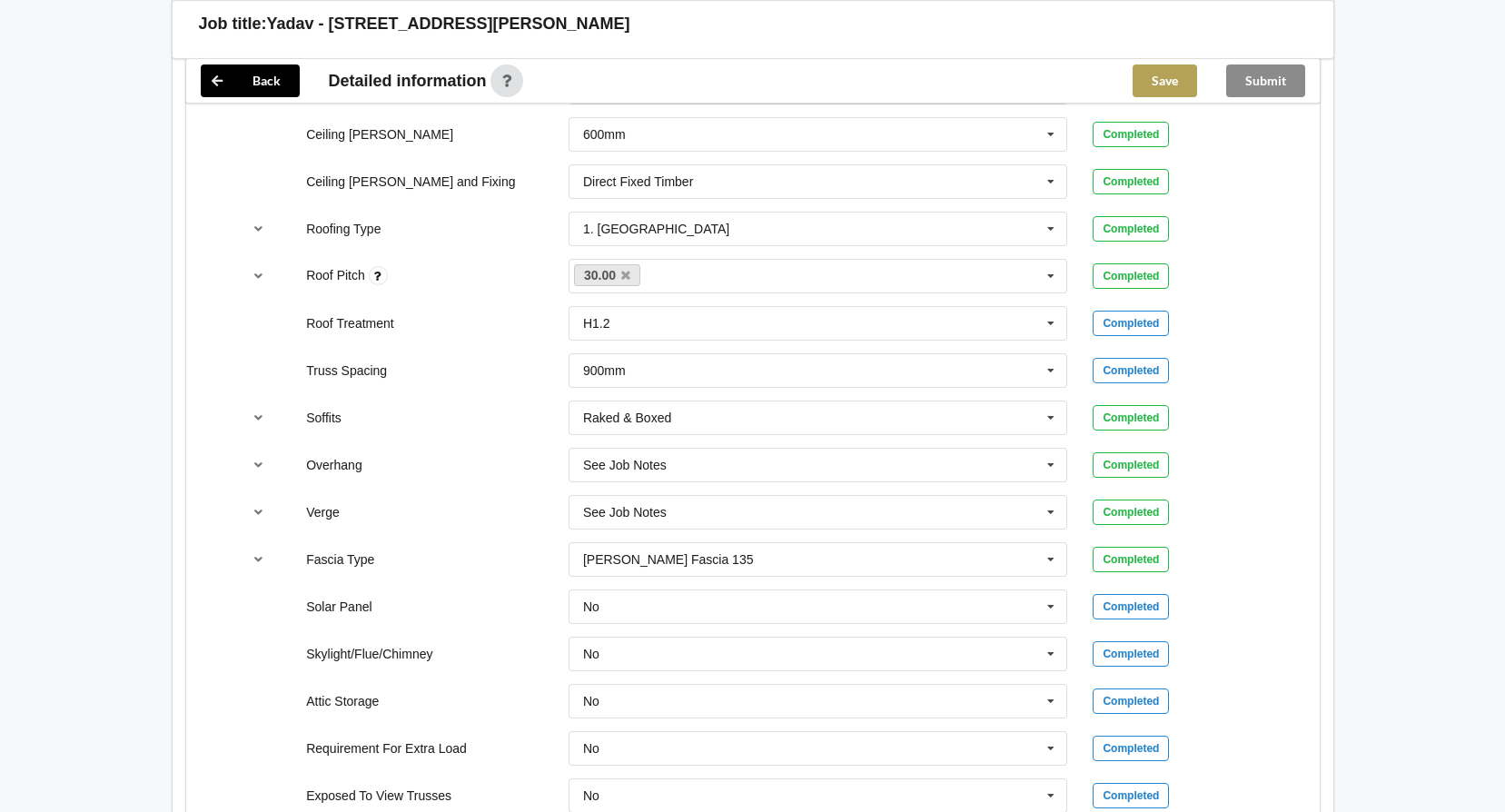
click at [1171, 81] on button "Save" at bounding box center [1164, 81] width 64 height 33
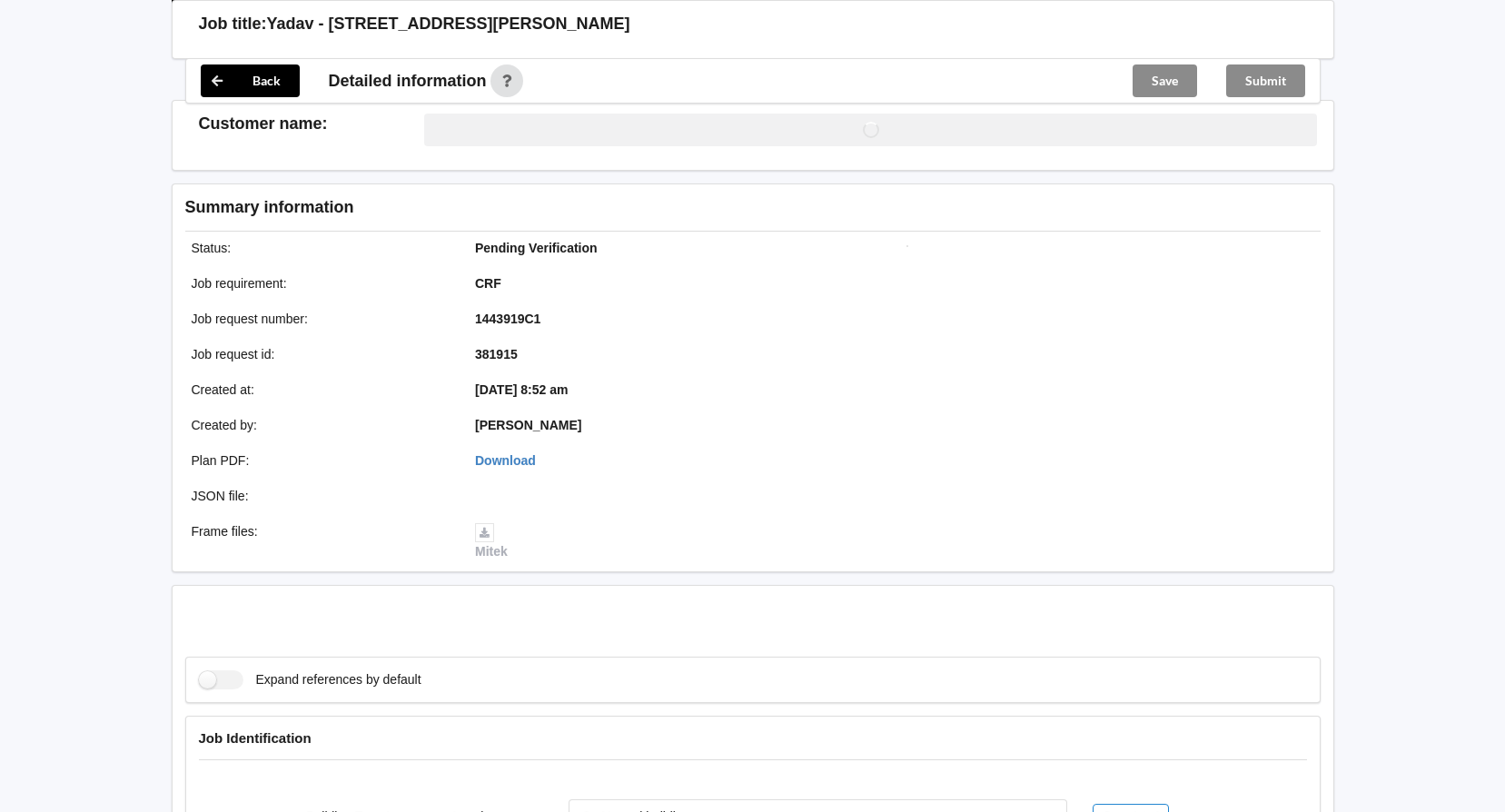
scroll to position [1129, 0]
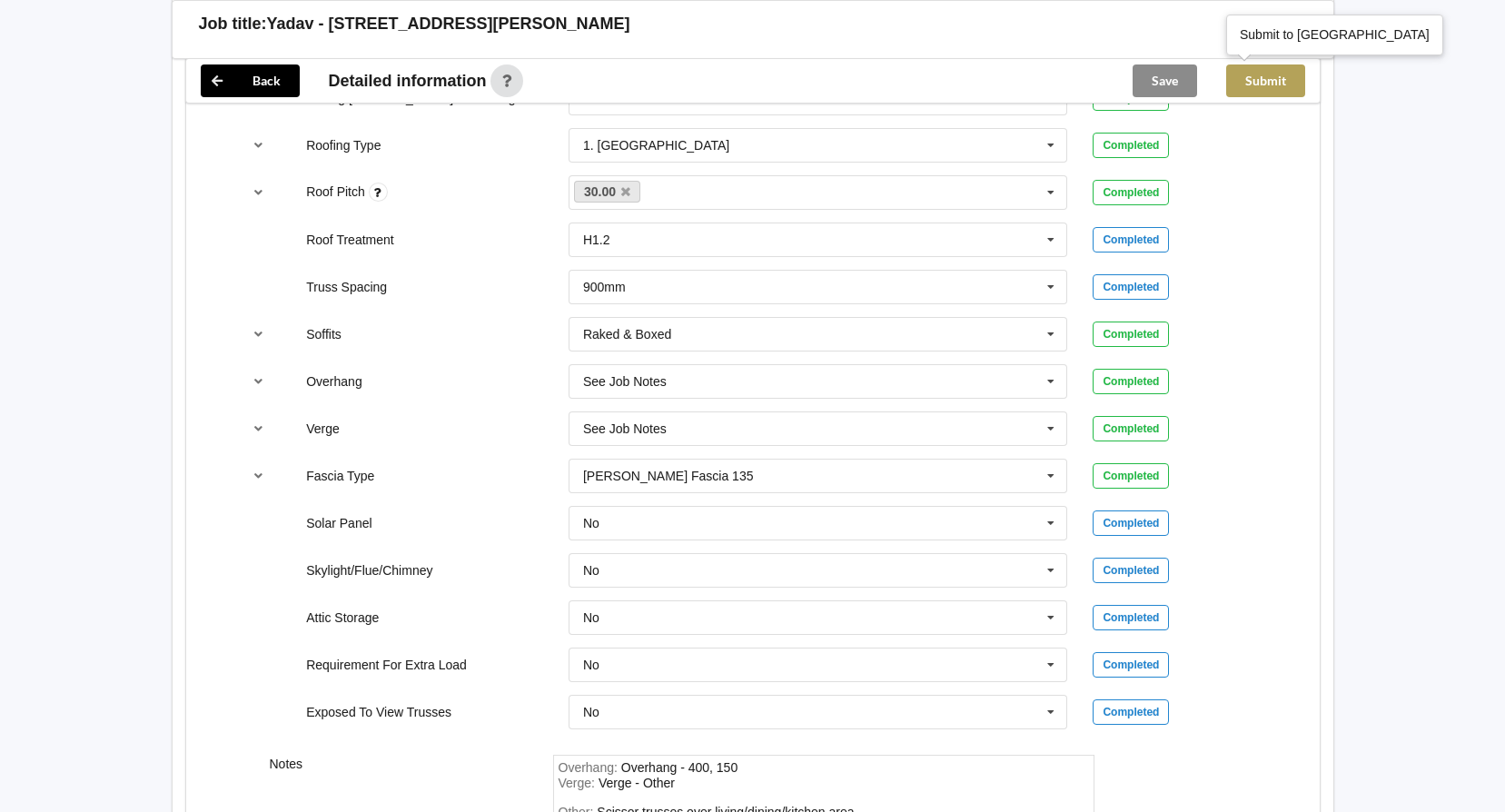
click at [1272, 84] on button "Submit" at bounding box center [1265, 81] width 79 height 33
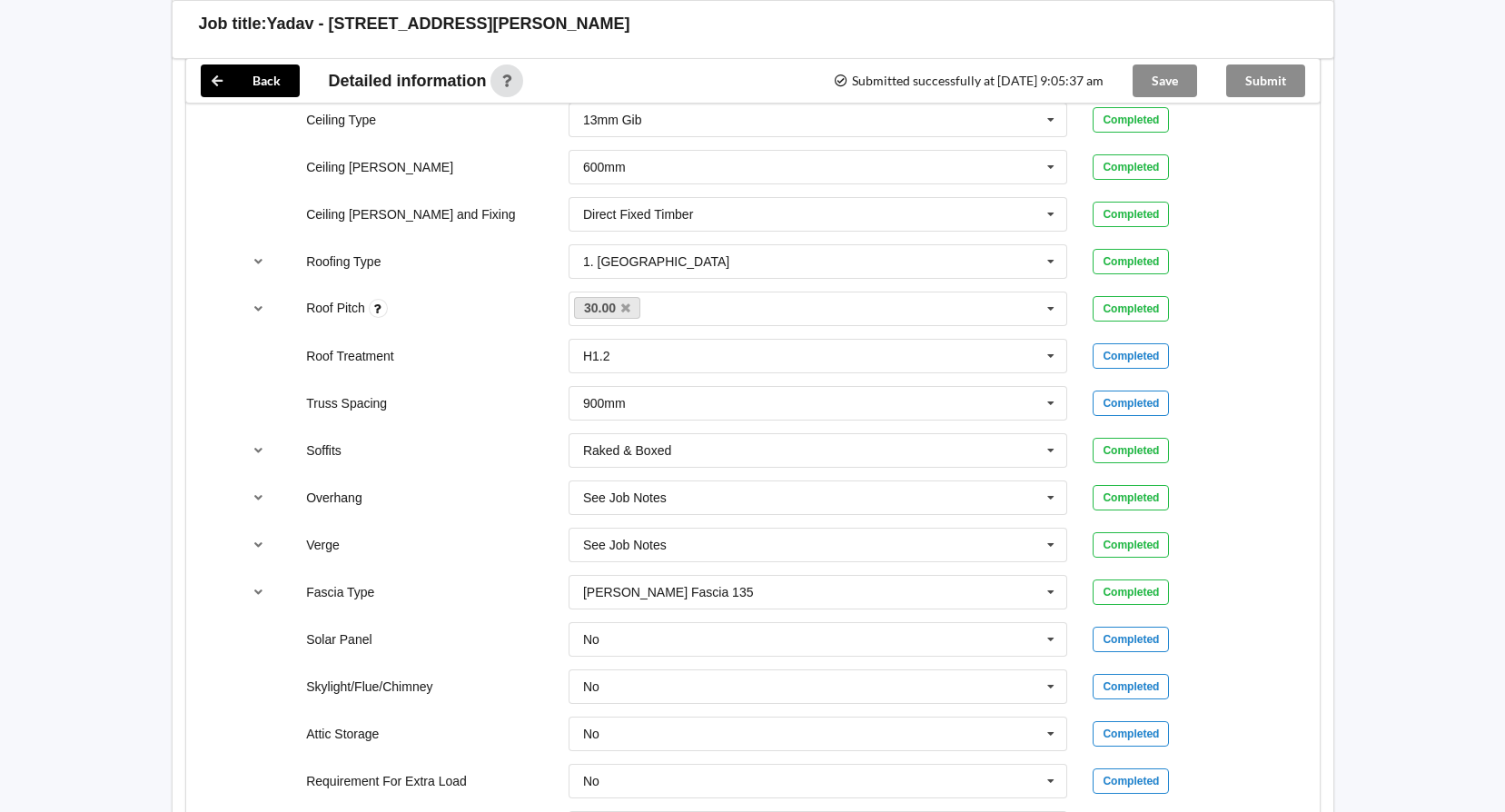
scroll to position [857, 0]
